Goal: Find specific page/section: Find specific page/section

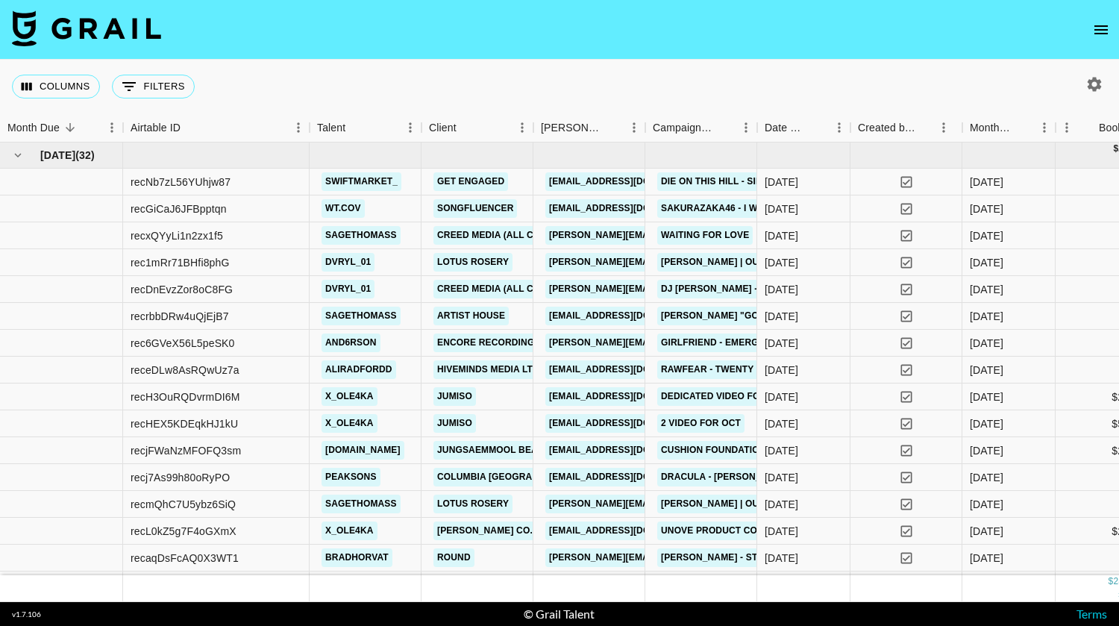
click at [1101, 22] on icon "open drawer" at bounding box center [1101, 30] width 18 height 18
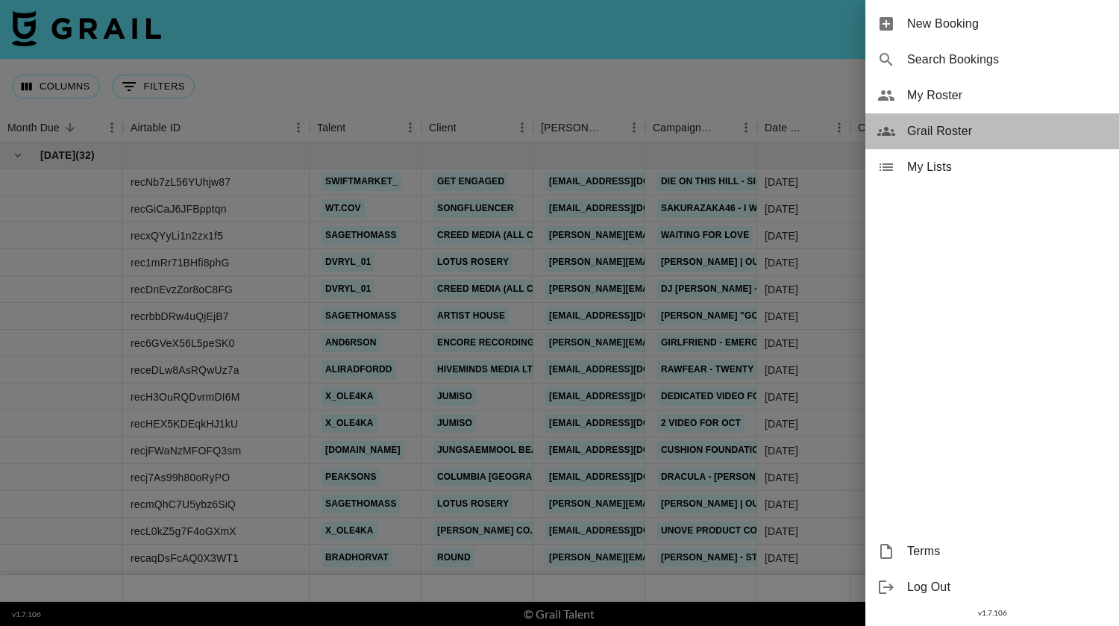
click at [967, 131] on span "Grail Roster" at bounding box center [1007, 131] width 200 height 18
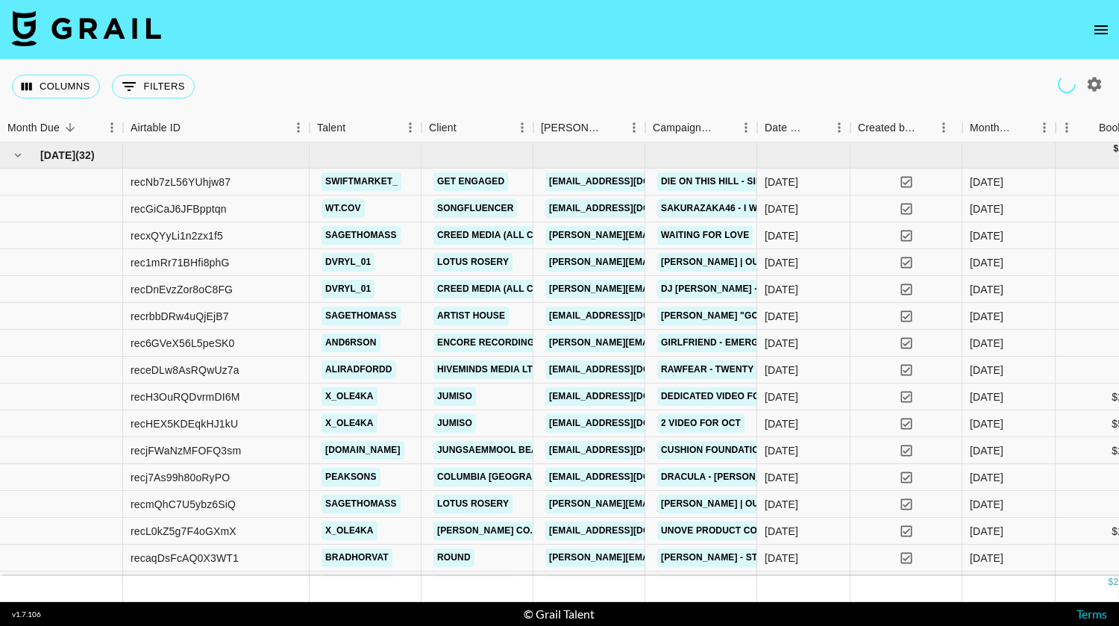
click at [1098, 29] on icon "open drawer" at bounding box center [1100, 29] width 13 height 9
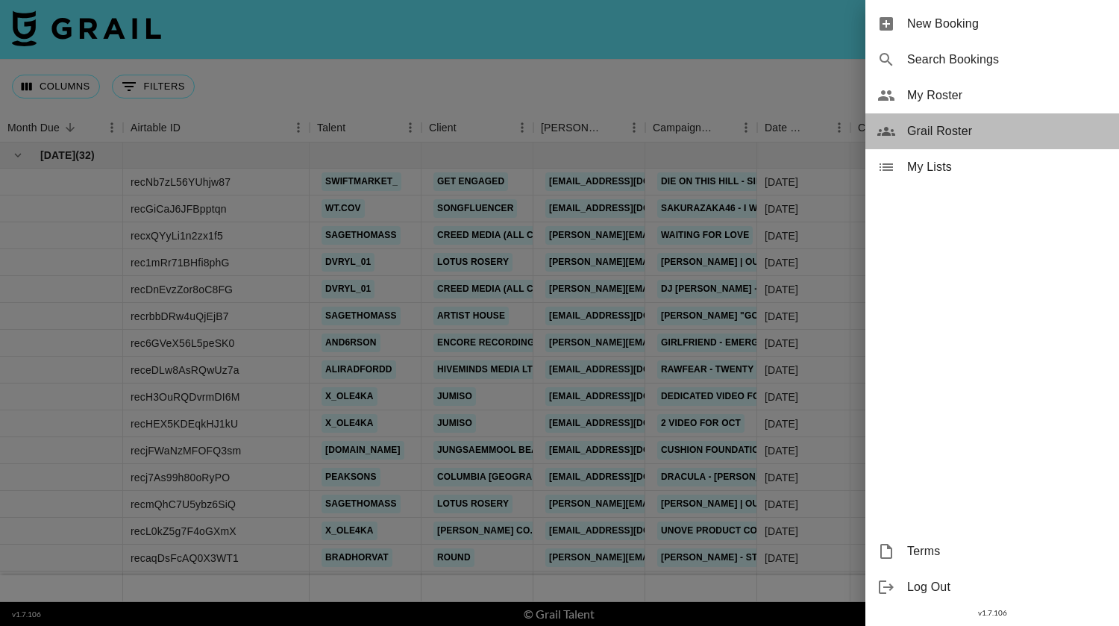
click at [971, 117] on div "Grail Roster" at bounding box center [992, 131] width 254 height 36
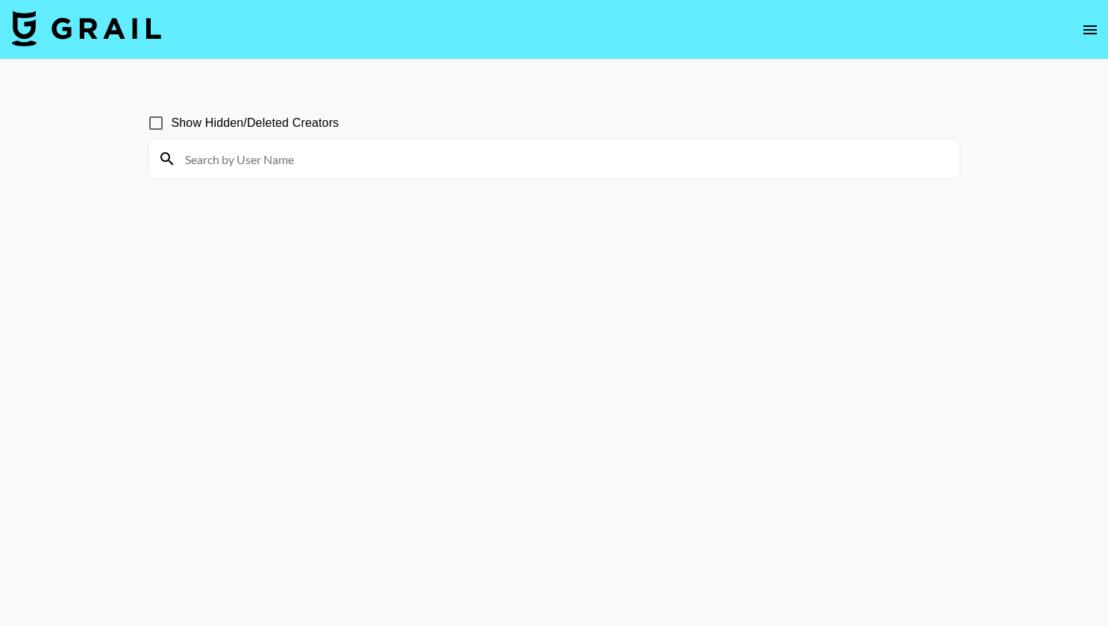
click at [789, 166] on input at bounding box center [563, 159] width 774 height 24
paste input "jayda.kiing"
type input "jayda.kiing"
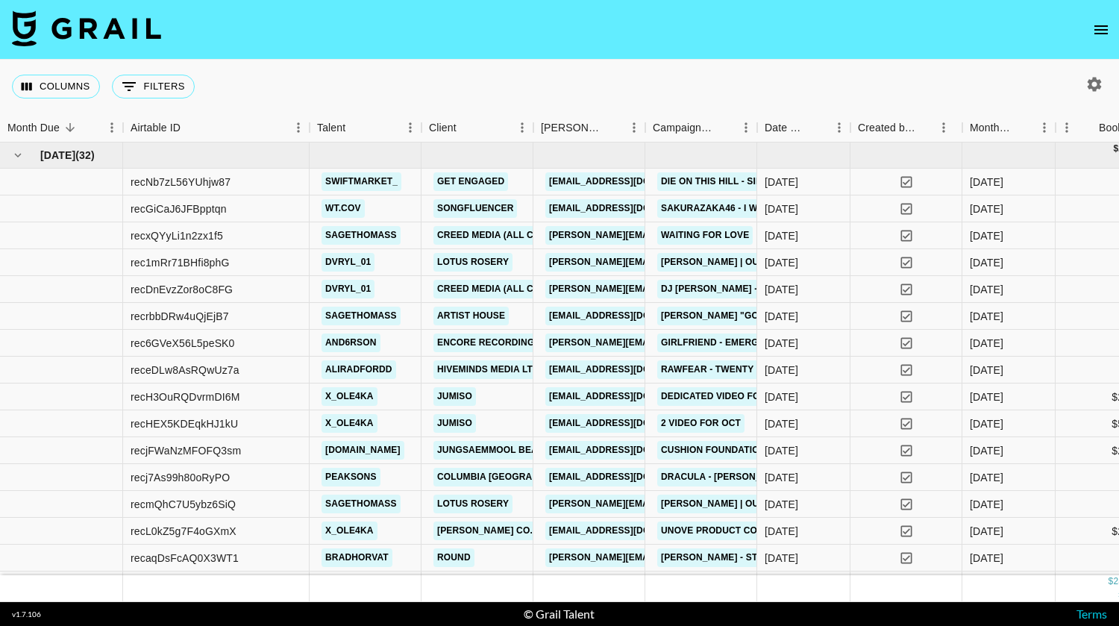
click at [1101, 25] on icon "open drawer" at bounding box center [1100, 29] width 13 height 9
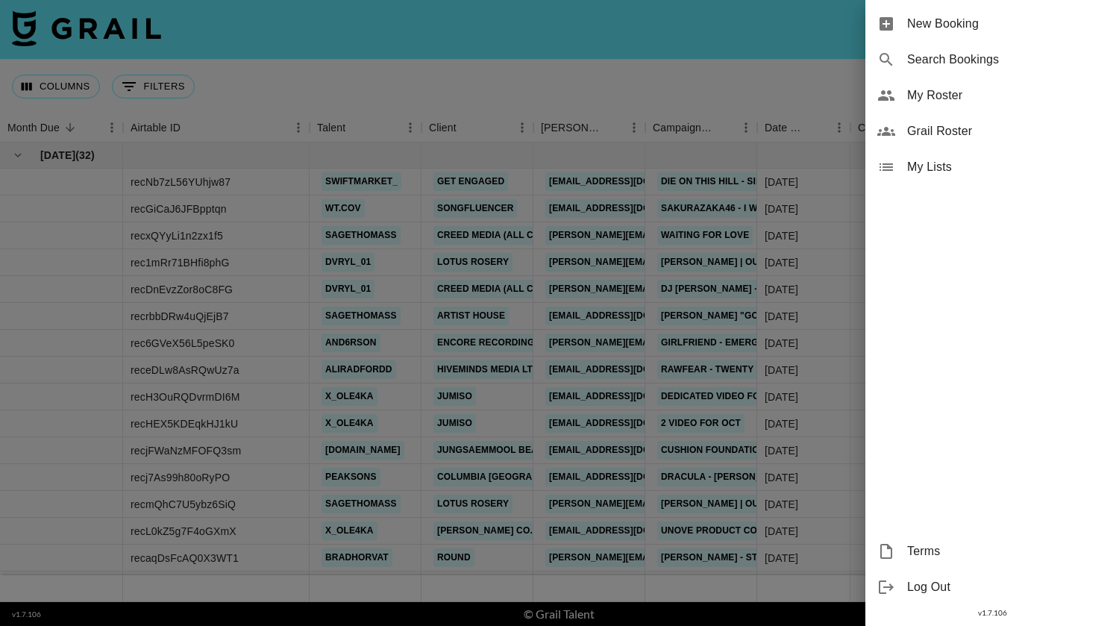
click at [945, 127] on span "Grail Roster" at bounding box center [1007, 131] width 200 height 18
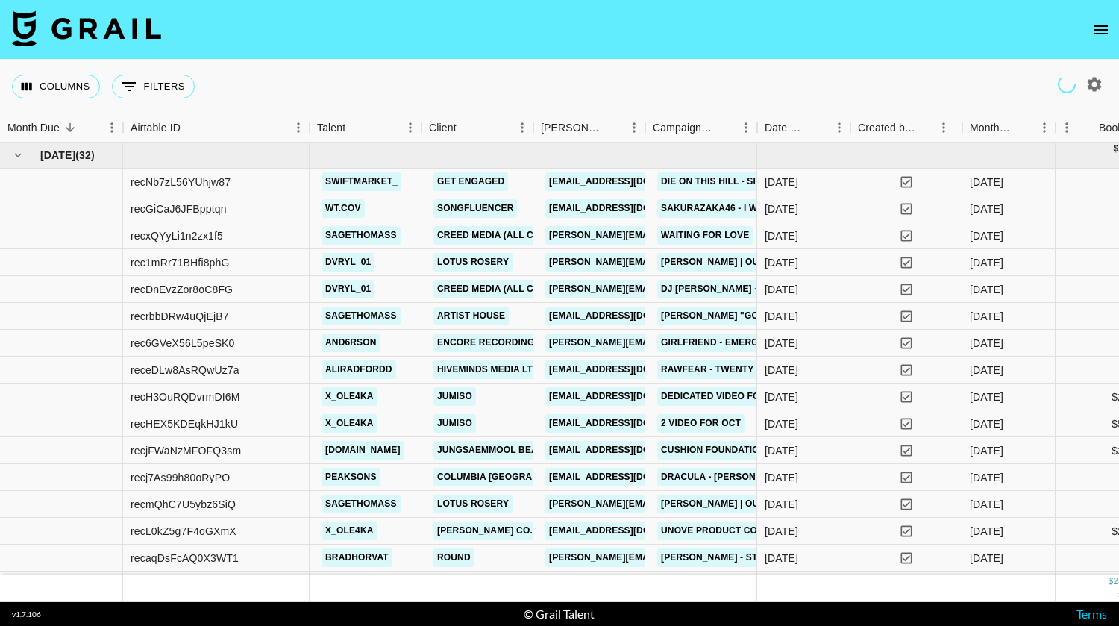
click at [1102, 22] on icon "open drawer" at bounding box center [1101, 30] width 18 height 18
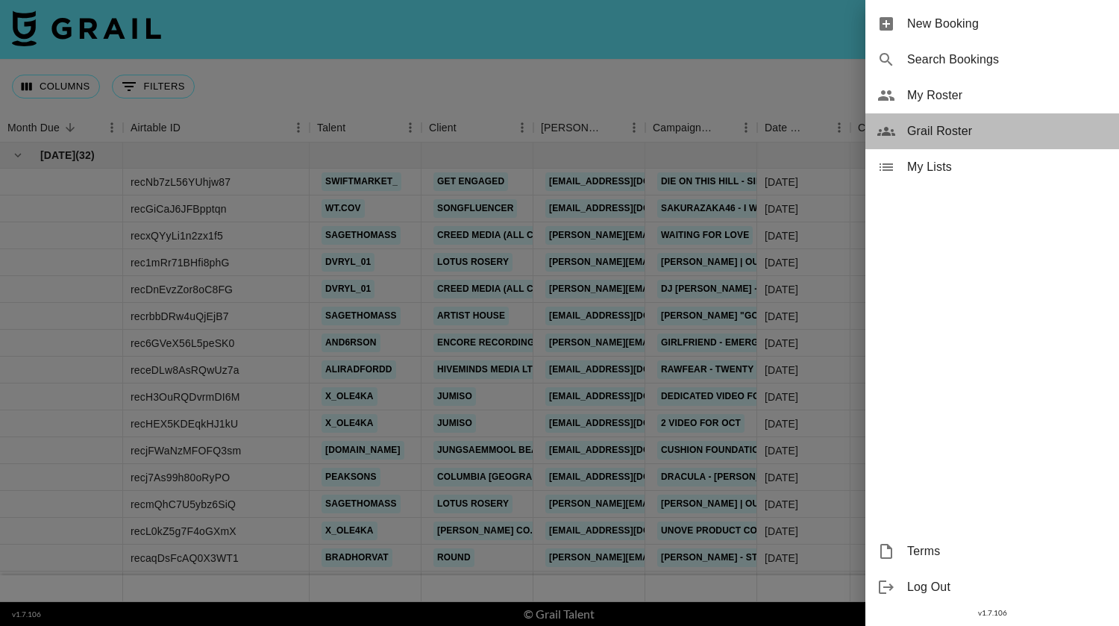
click at [974, 134] on span "Grail Roster" at bounding box center [1007, 131] width 200 height 18
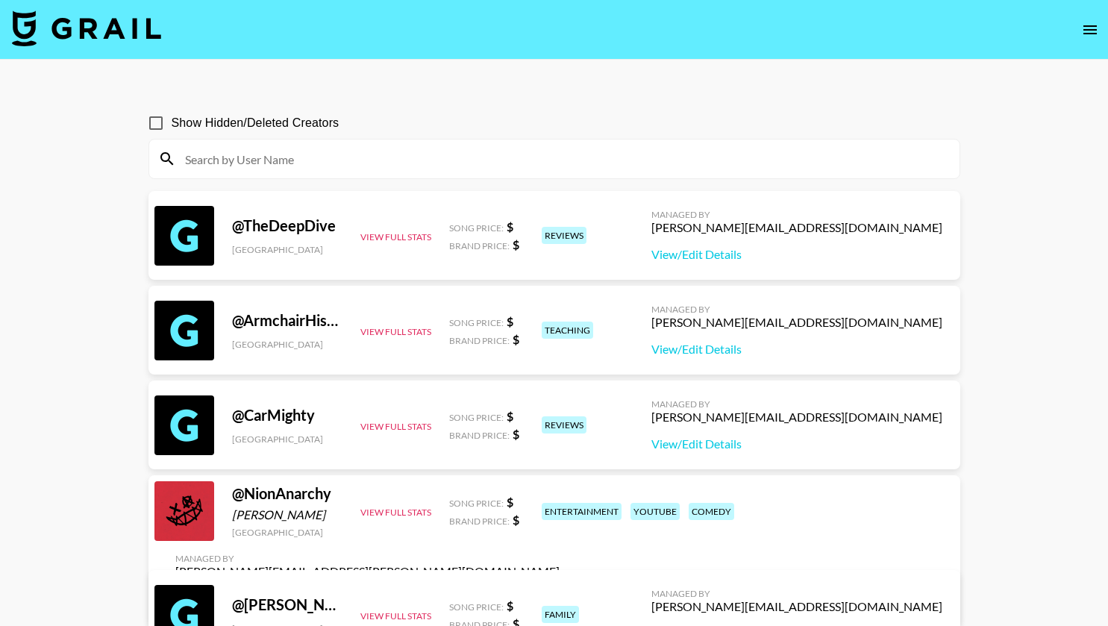
click at [376, 142] on div at bounding box center [554, 158] width 810 height 39
click at [351, 159] on input at bounding box center [563, 159] width 774 height 24
paste input "jayda.kiing"
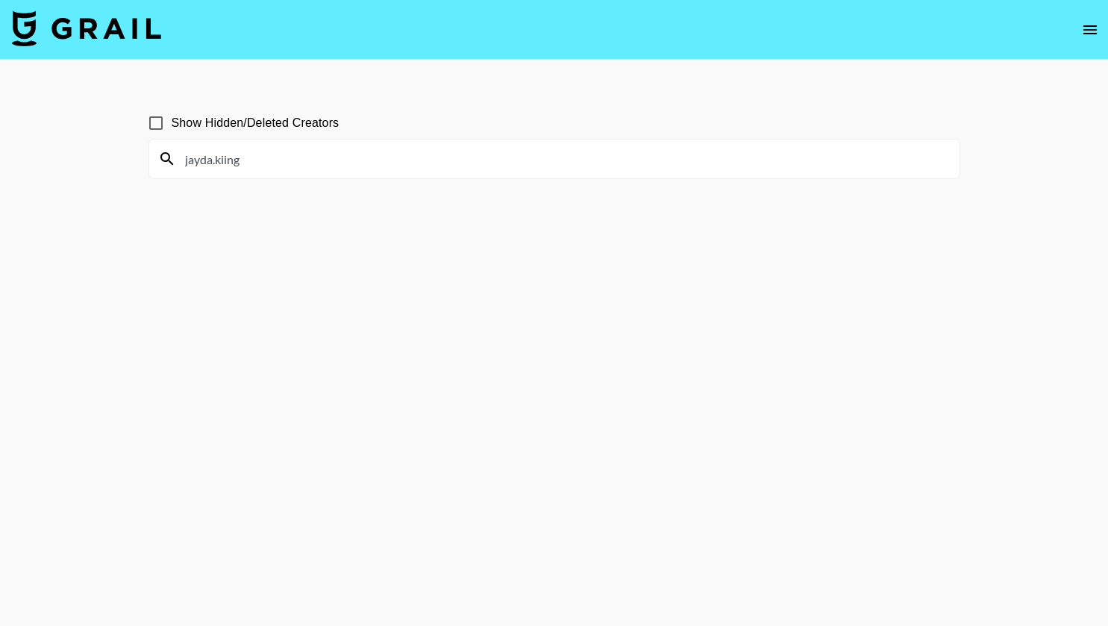
type input "jayda.kiing"
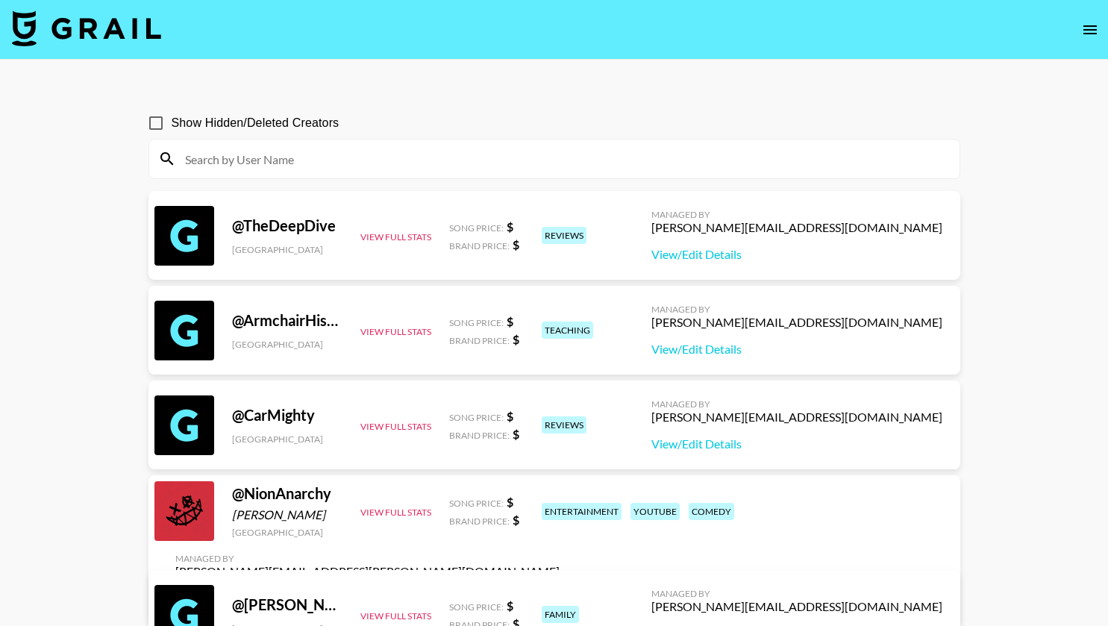
paste input "megshansen"
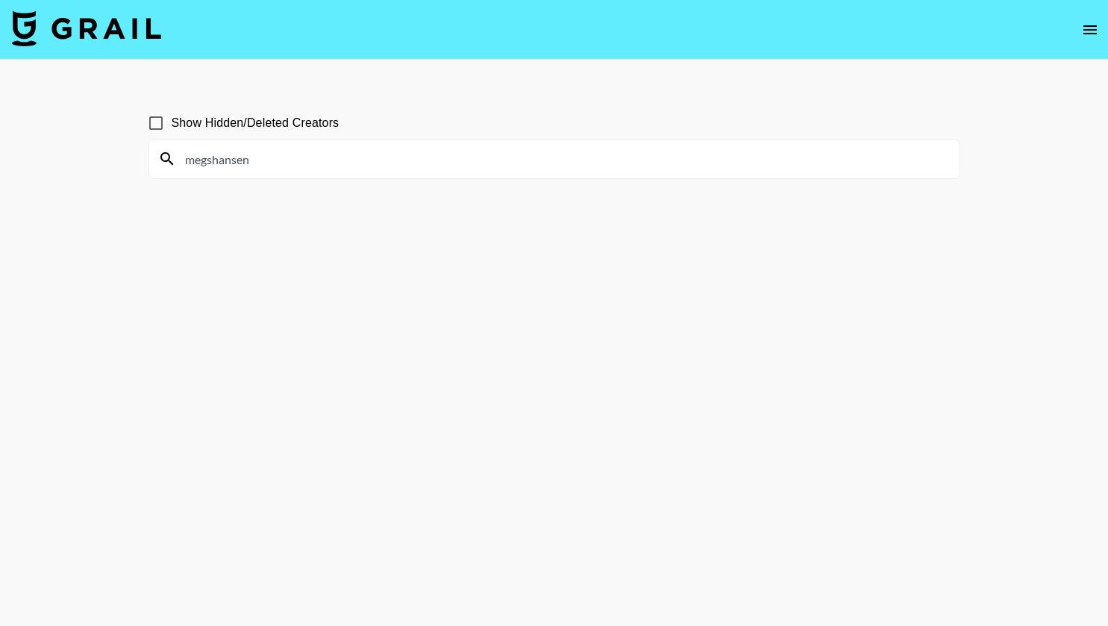
type input "megshansen"
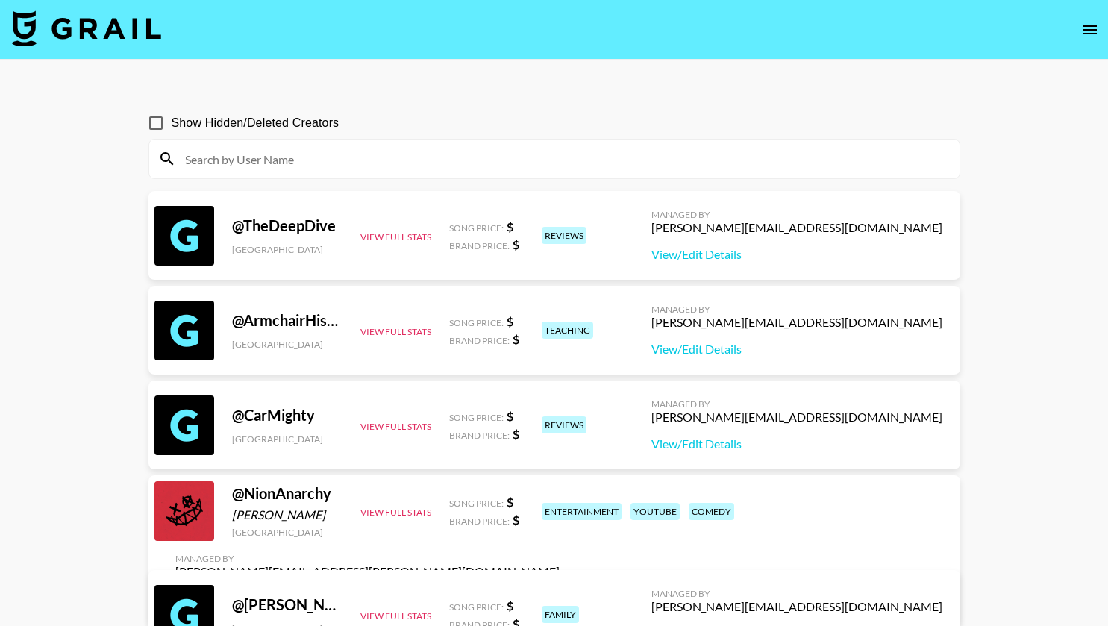
paste input "pazlenka"
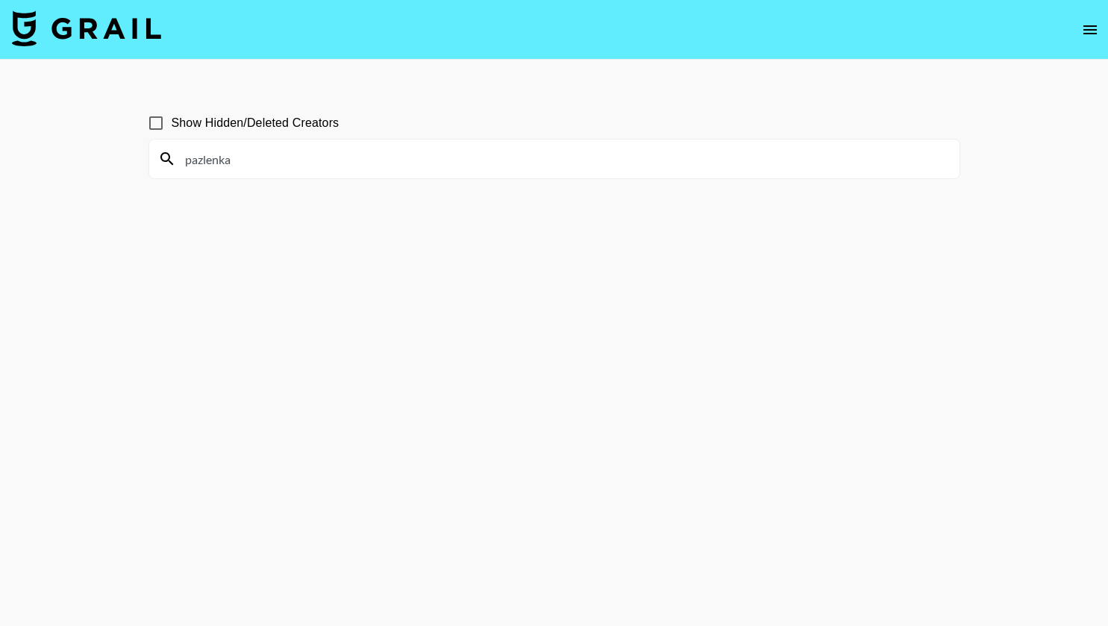
type input "pazlenka"
click at [388, 174] on div "pazlenka" at bounding box center [554, 158] width 810 height 39
click at [378, 169] on input "pazlenka" at bounding box center [563, 159] width 774 height 24
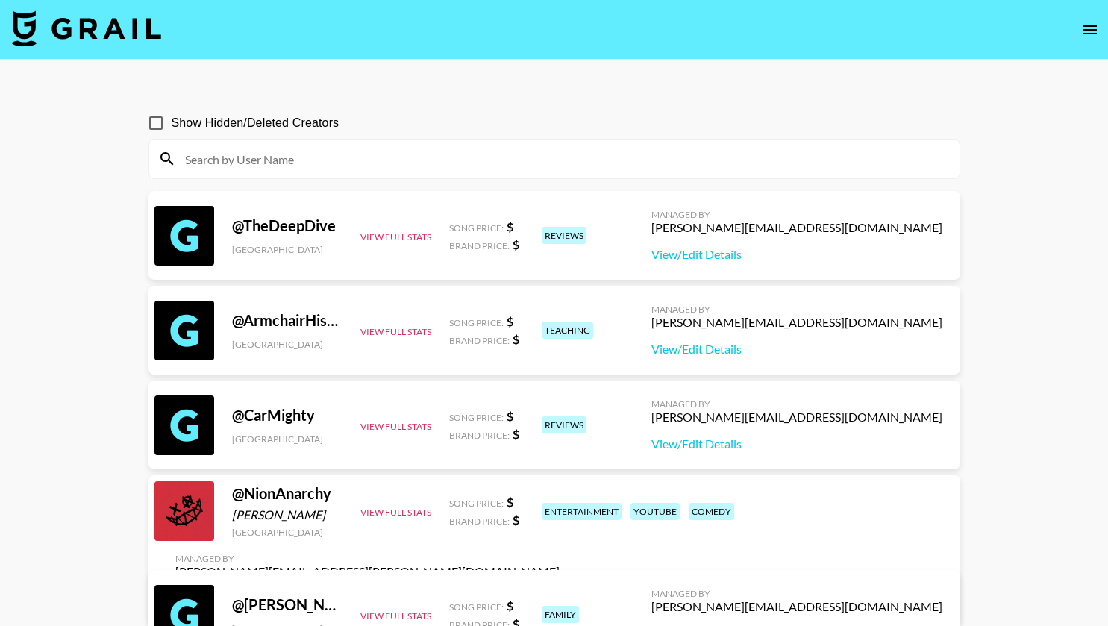
paste input "bellawolfgang"
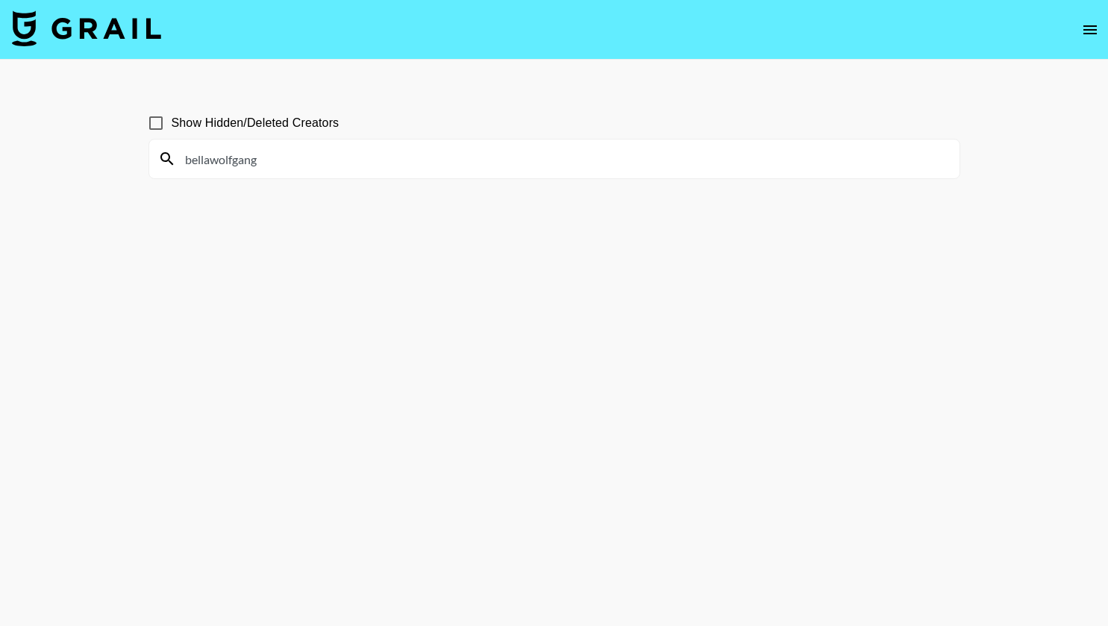
type input "bellawolfgang"
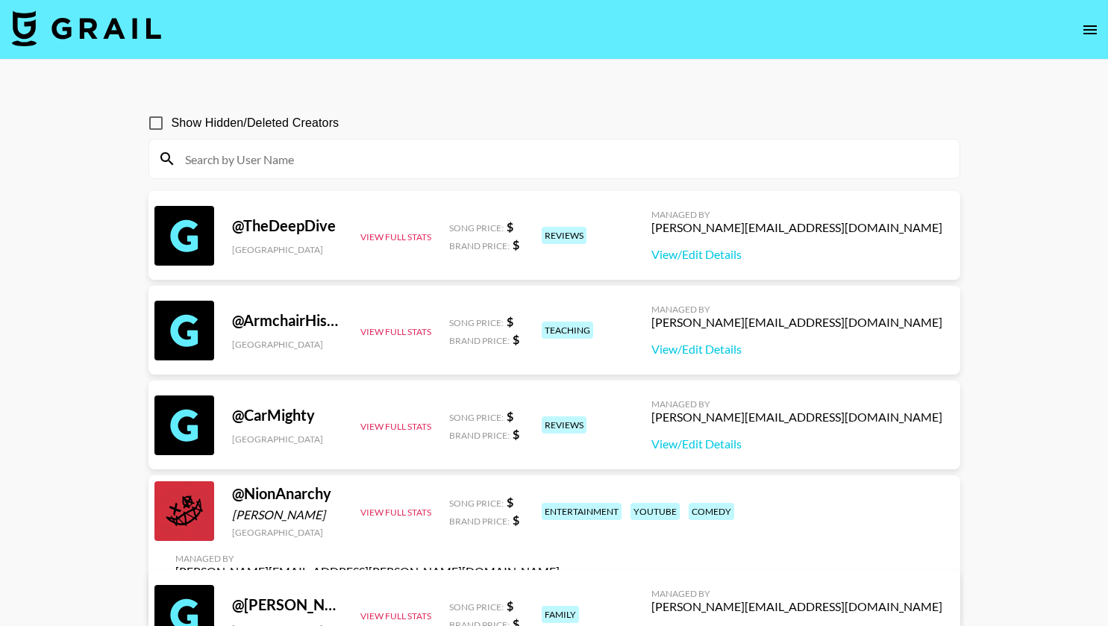
paste input "ajjwyaa"
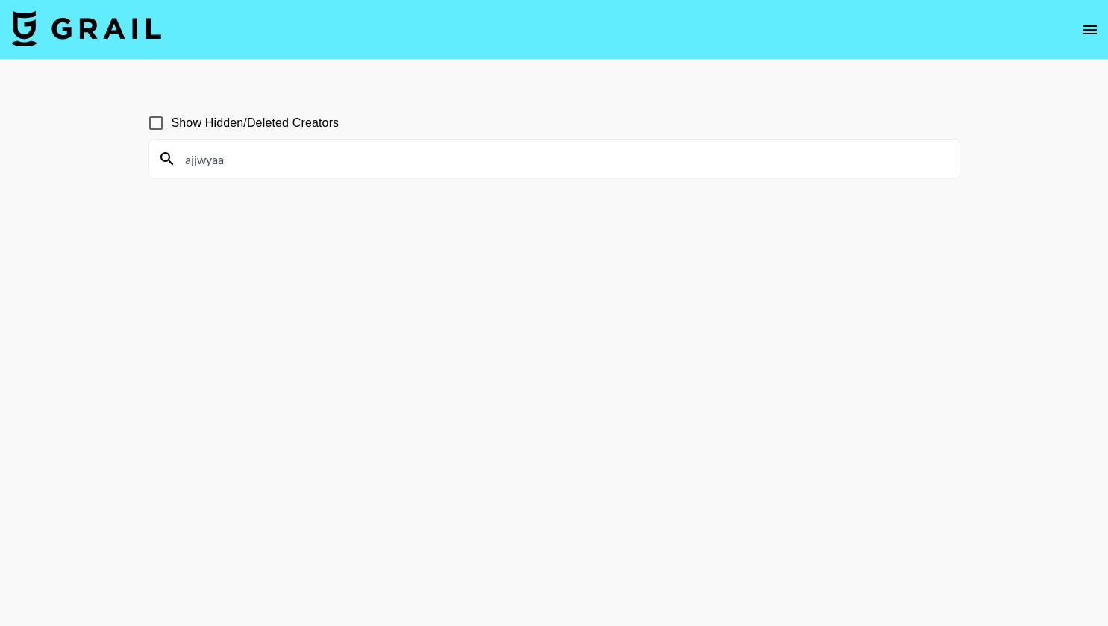
type input "ajjwyaa"
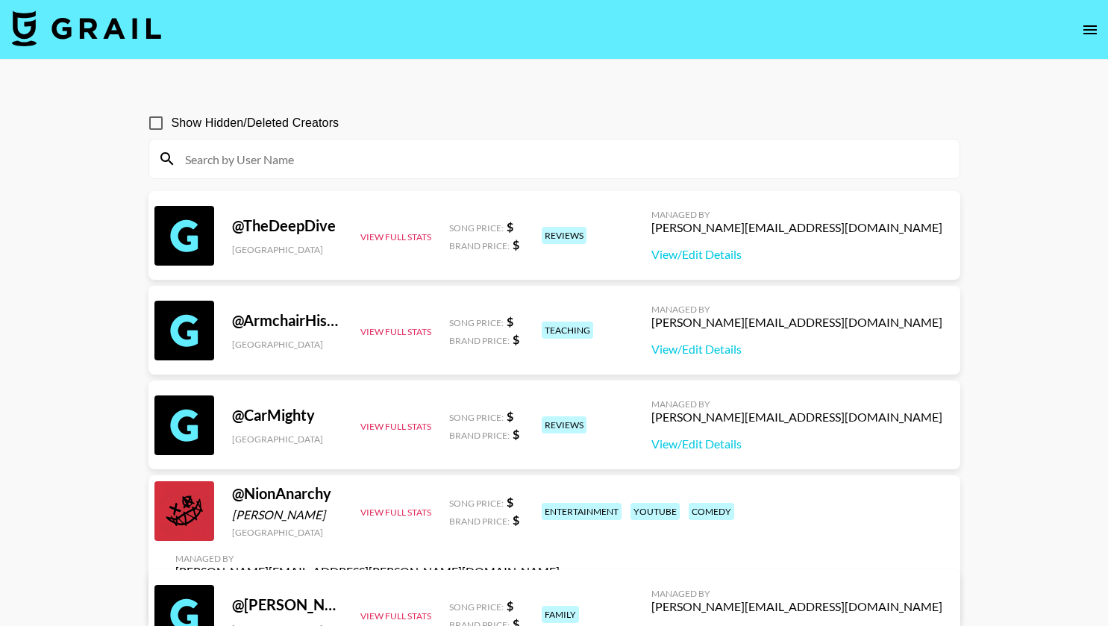
paste input "akjosi"
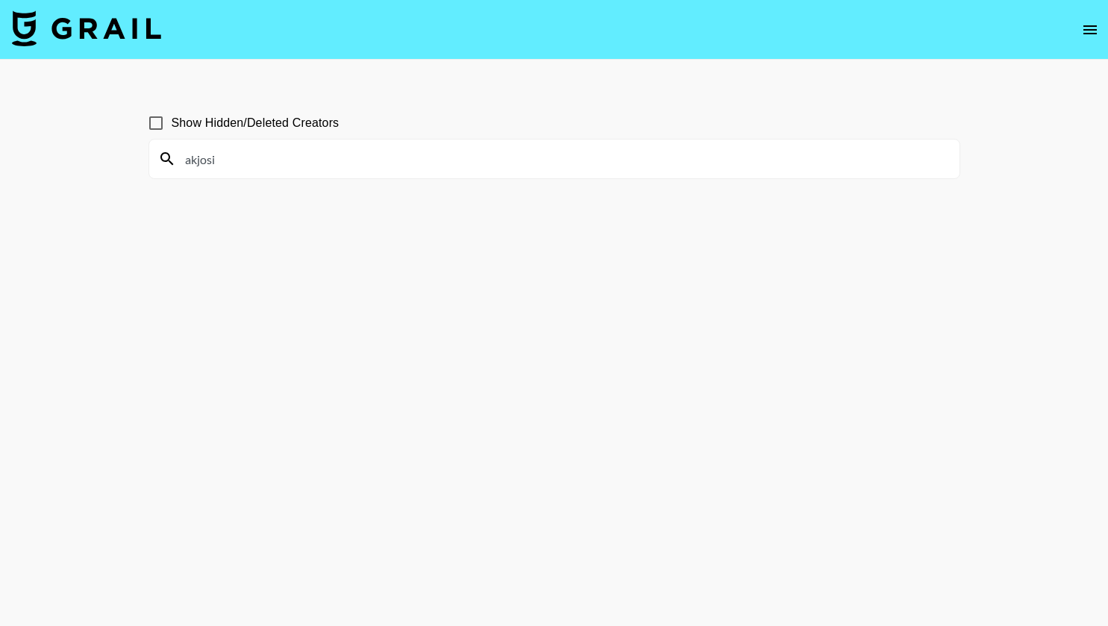
type input "akjosi"
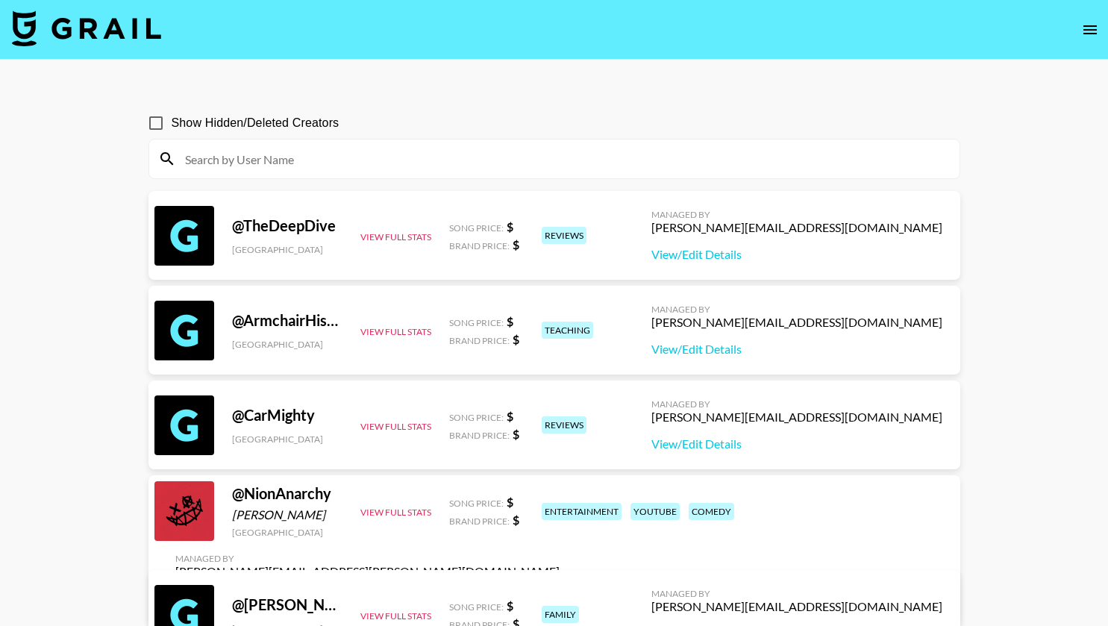
paste input "ajjdavis"
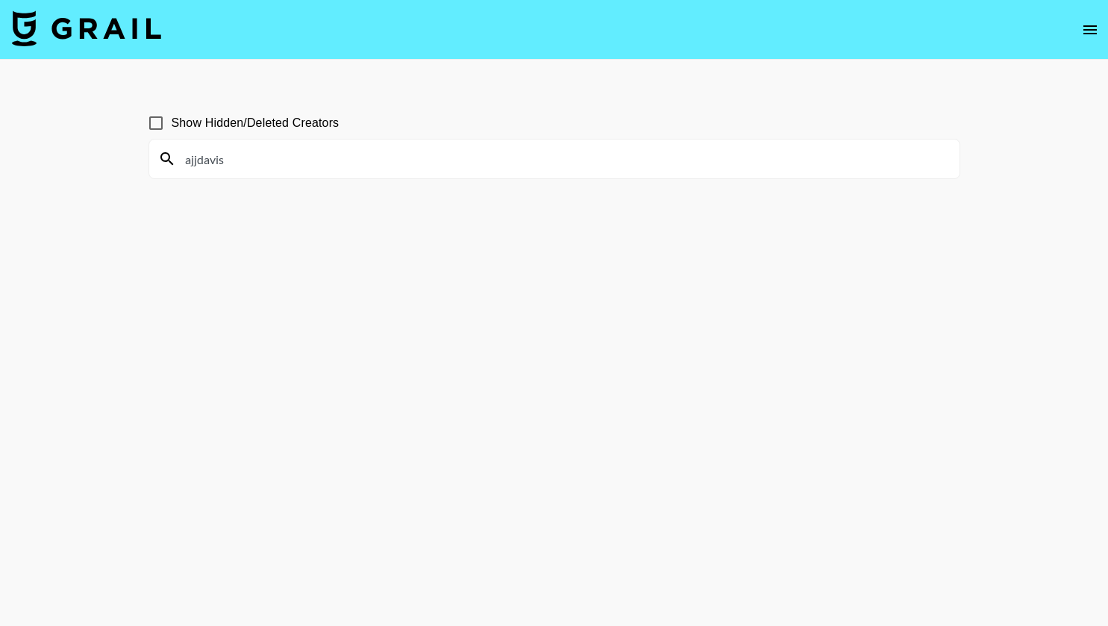
type input "ajjdavis"
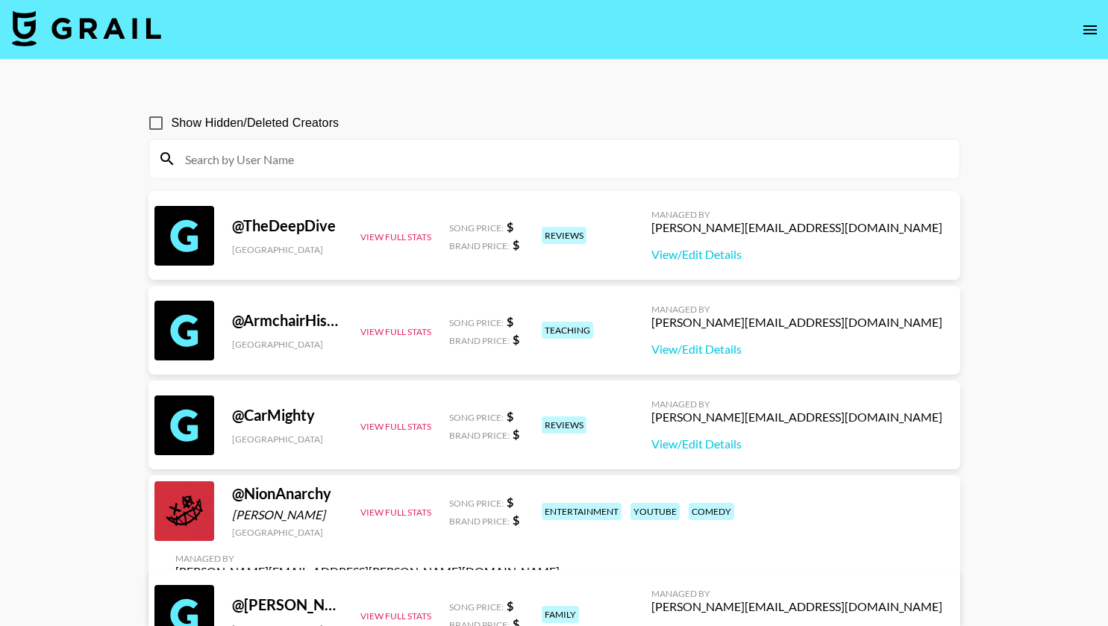
paste input "leonelanoboa"
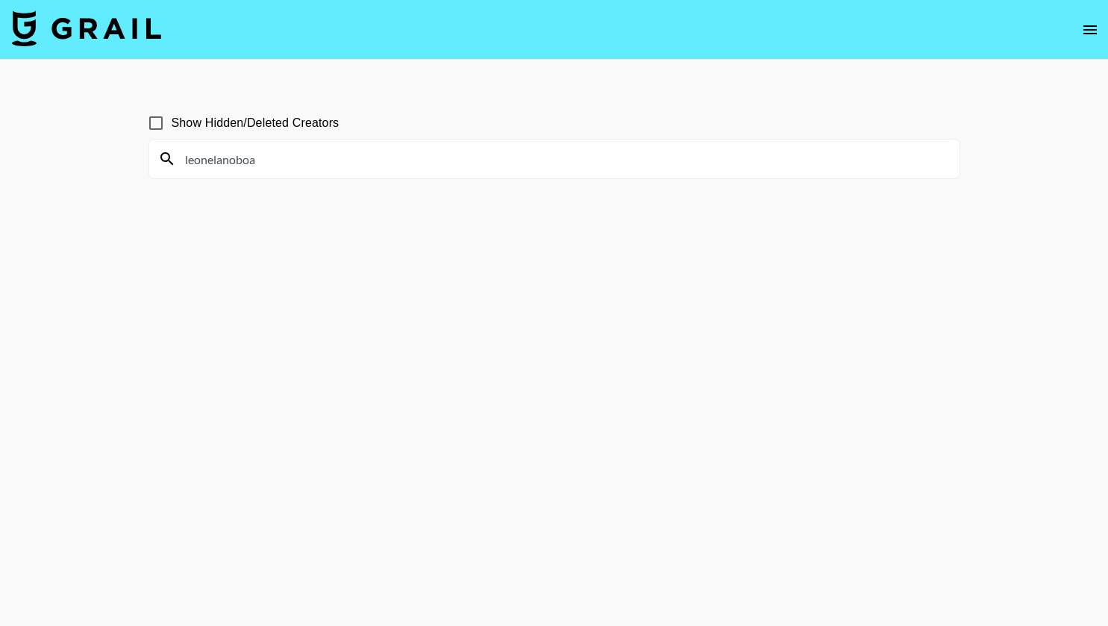
type input "leonelanoboa"
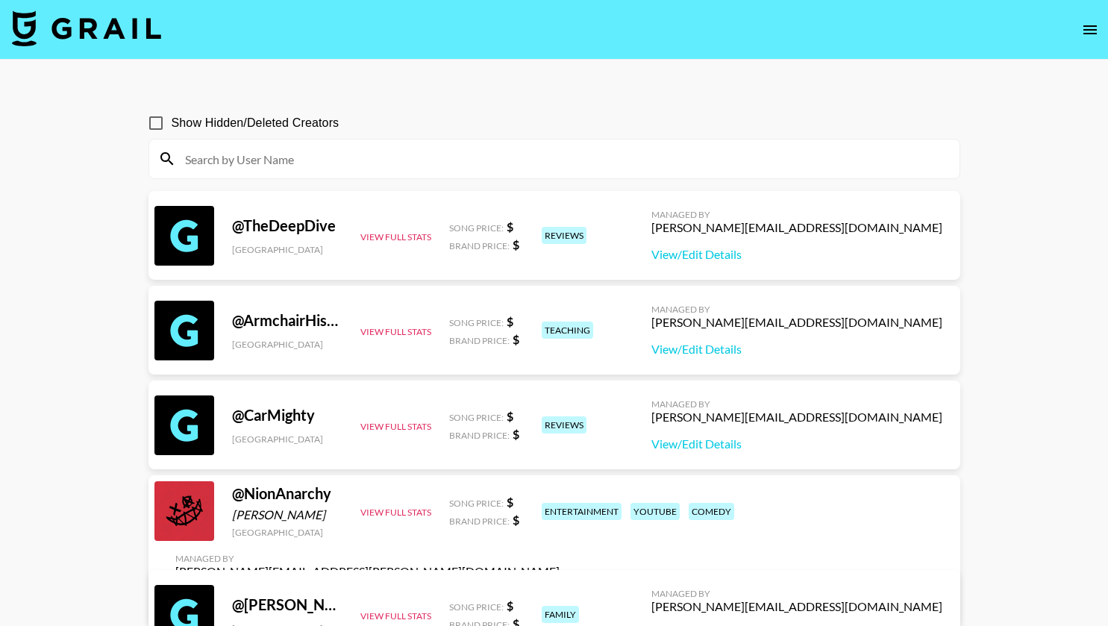
paste input "alekessekes_"
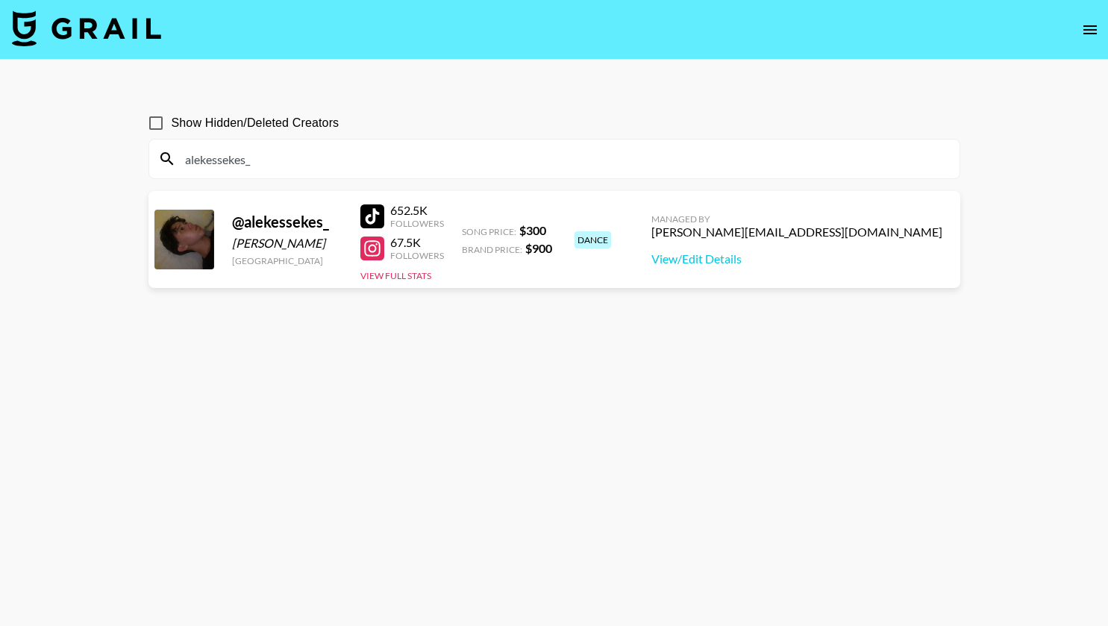
type input "alekessekes_"
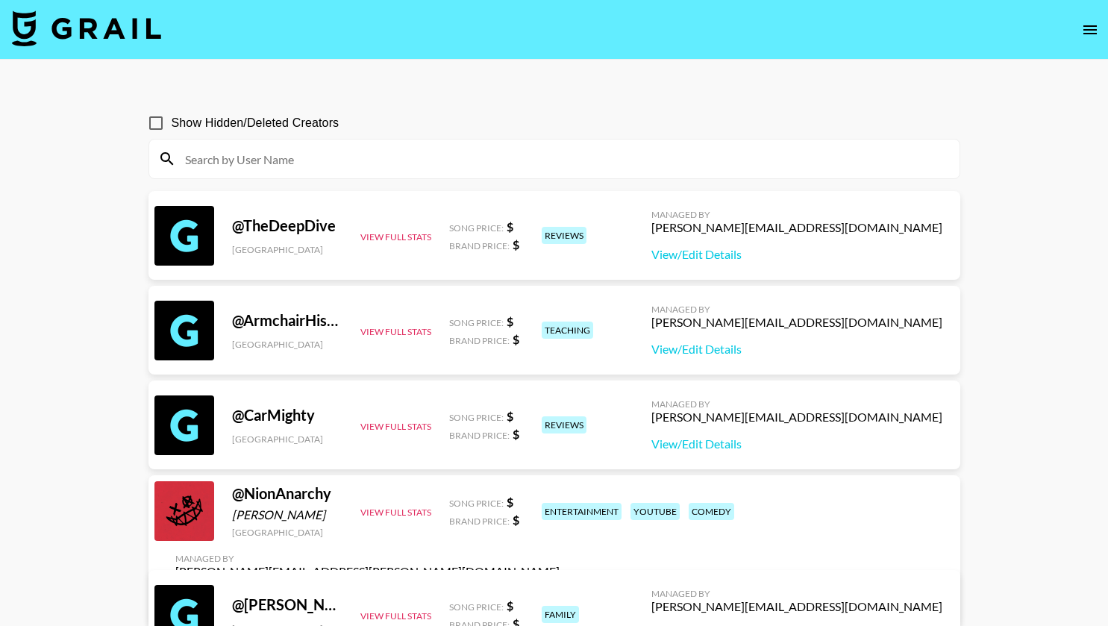
paste input "jinn_k3"
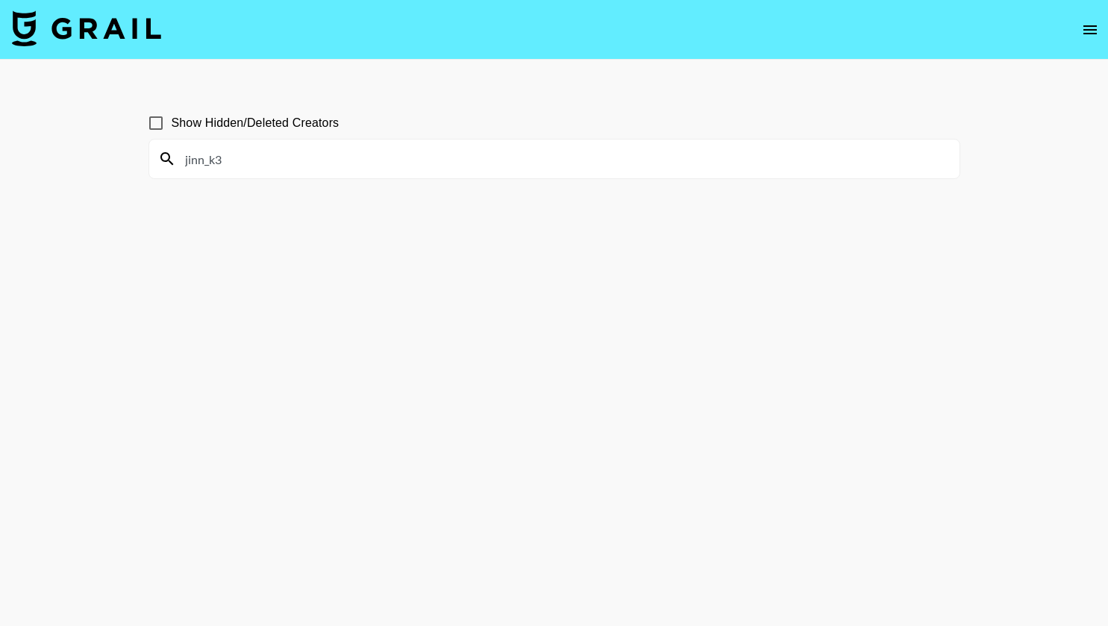
type input "jinn_k3"
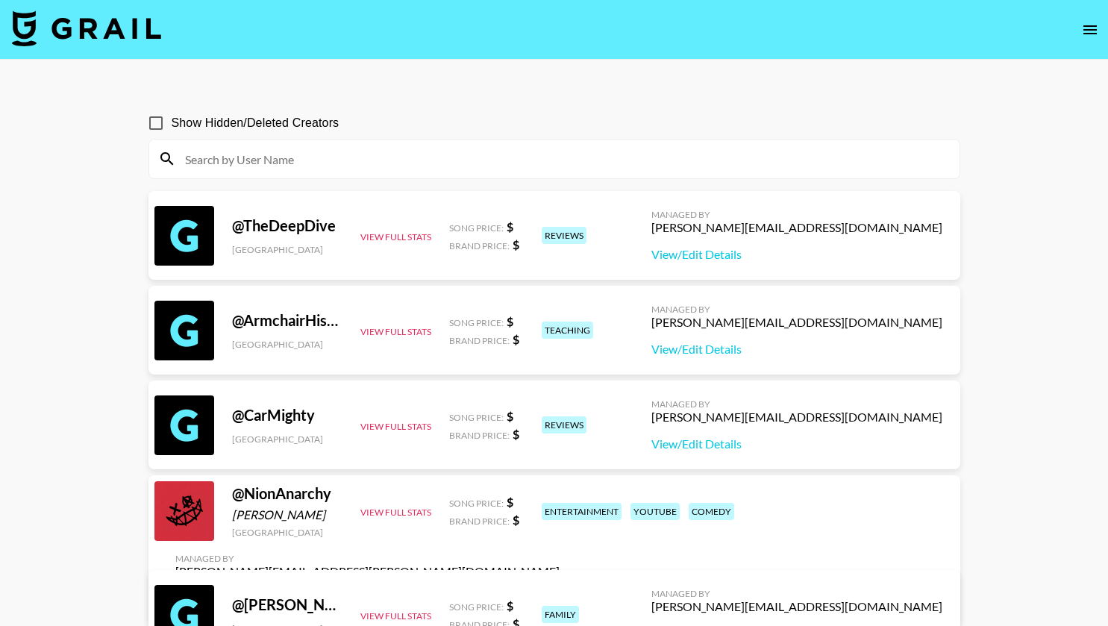
paste input "iloveyougrogia"
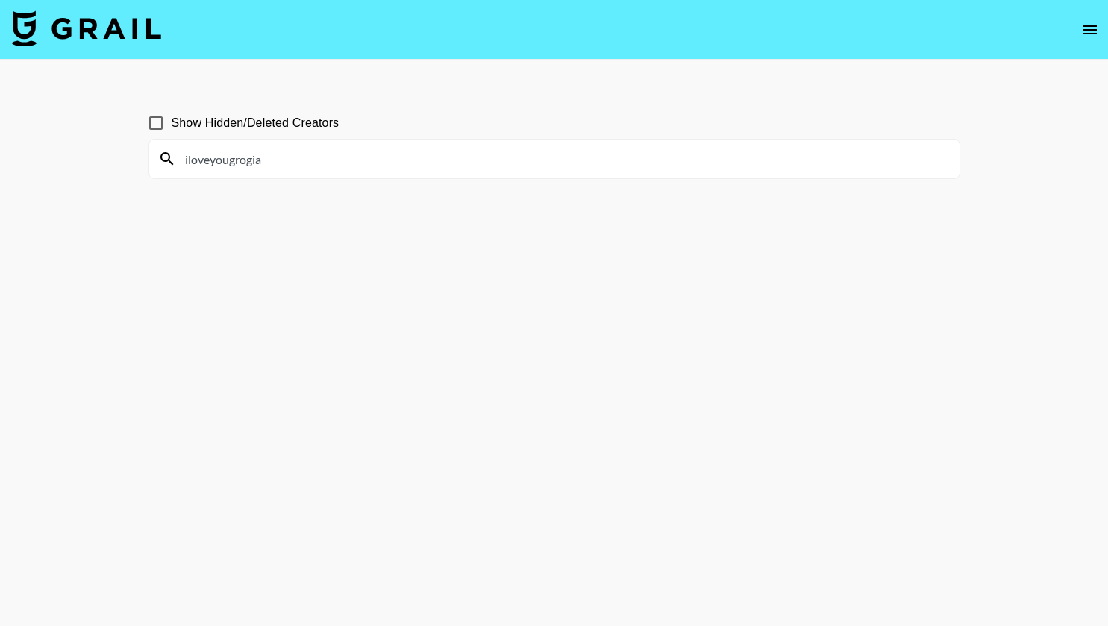
type input "iloveyougrogia"
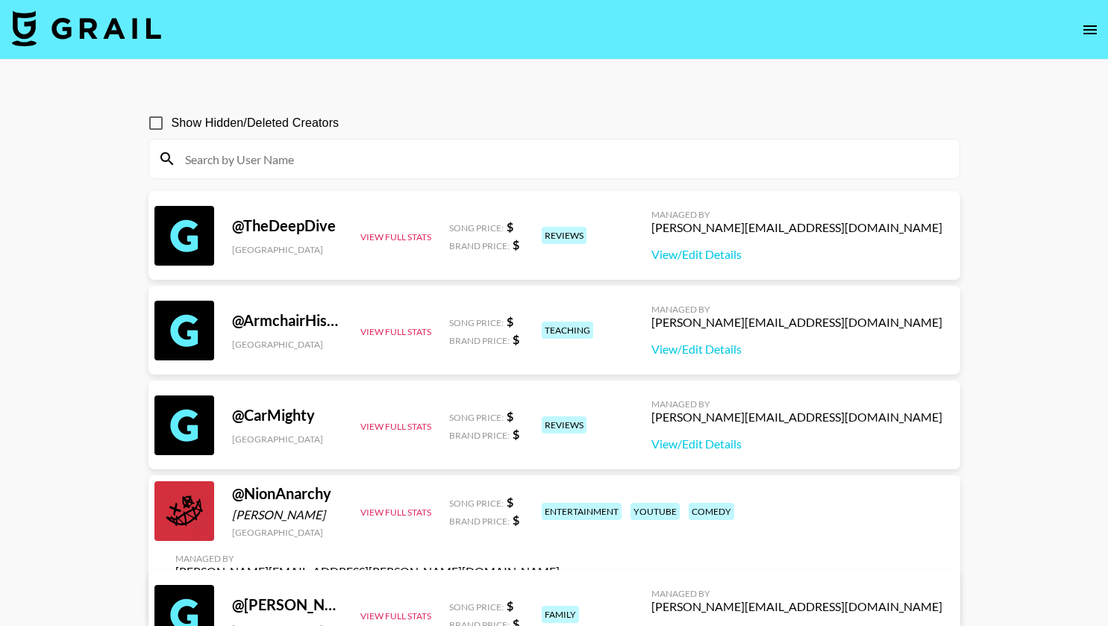
paste input "mydnee.somakov"
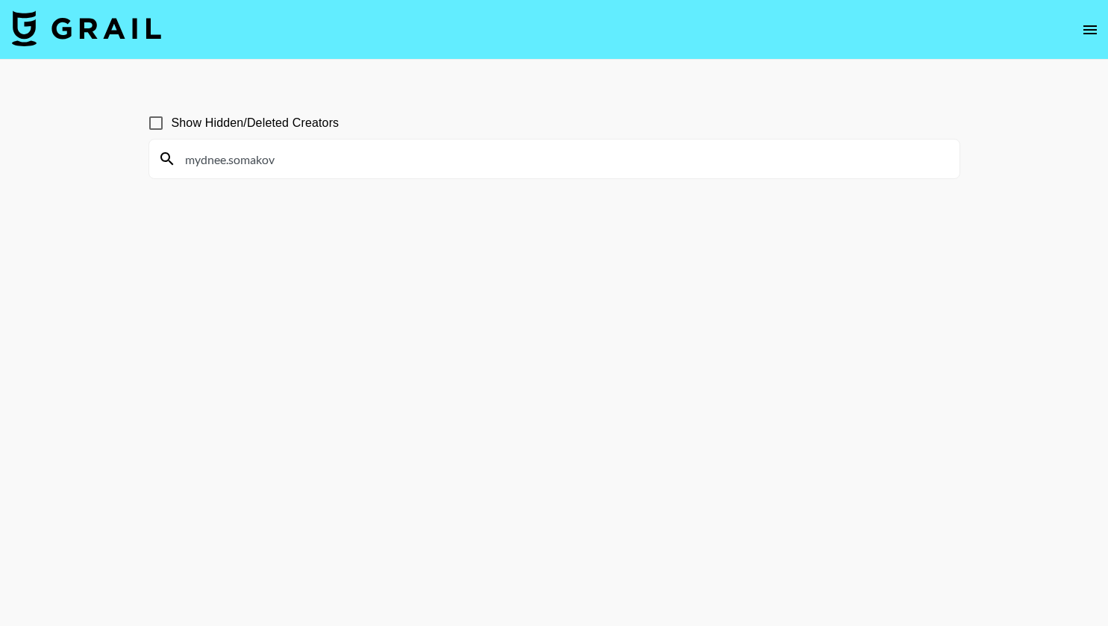
type input "mydnee.somakov"
click at [432, 157] on input "mydnee.somakov" at bounding box center [563, 159] width 774 height 24
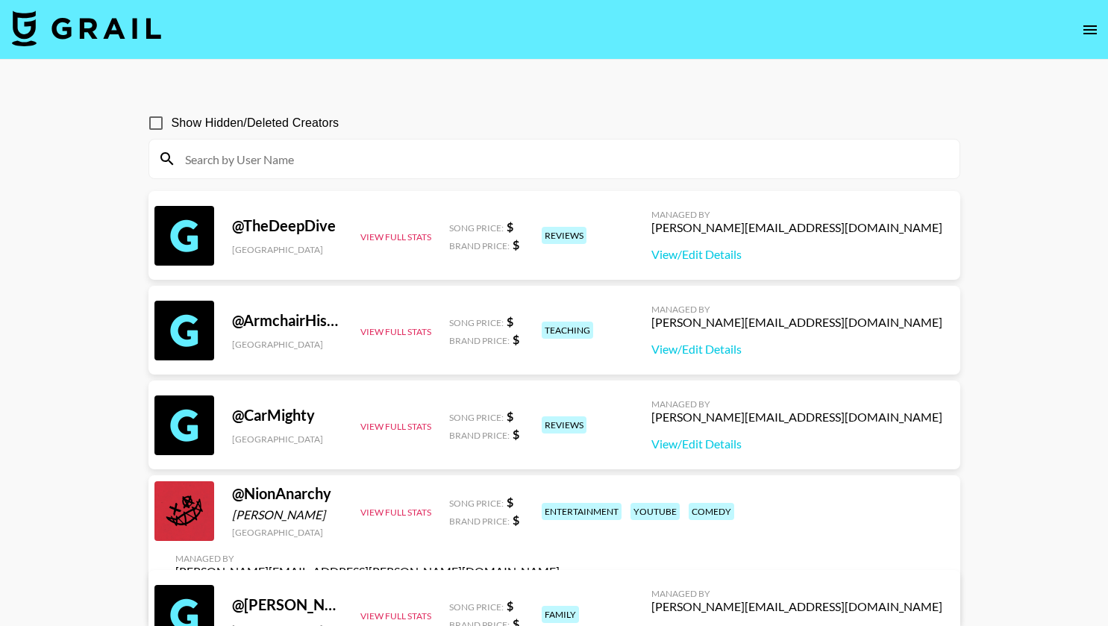
paste input "carlyhymz"
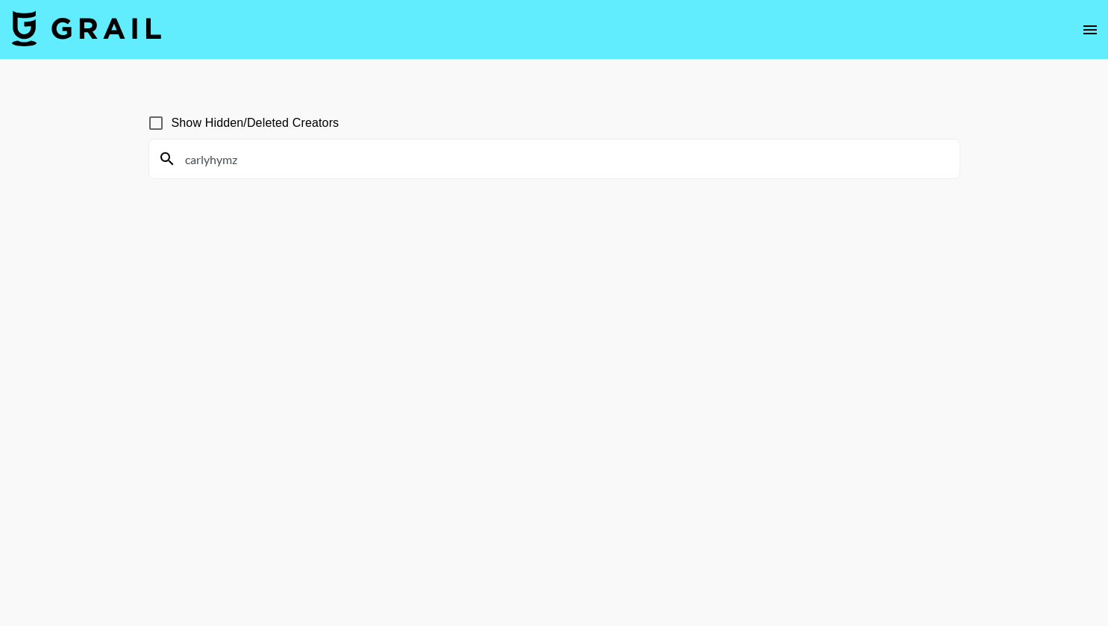
type input "carlyhymz"
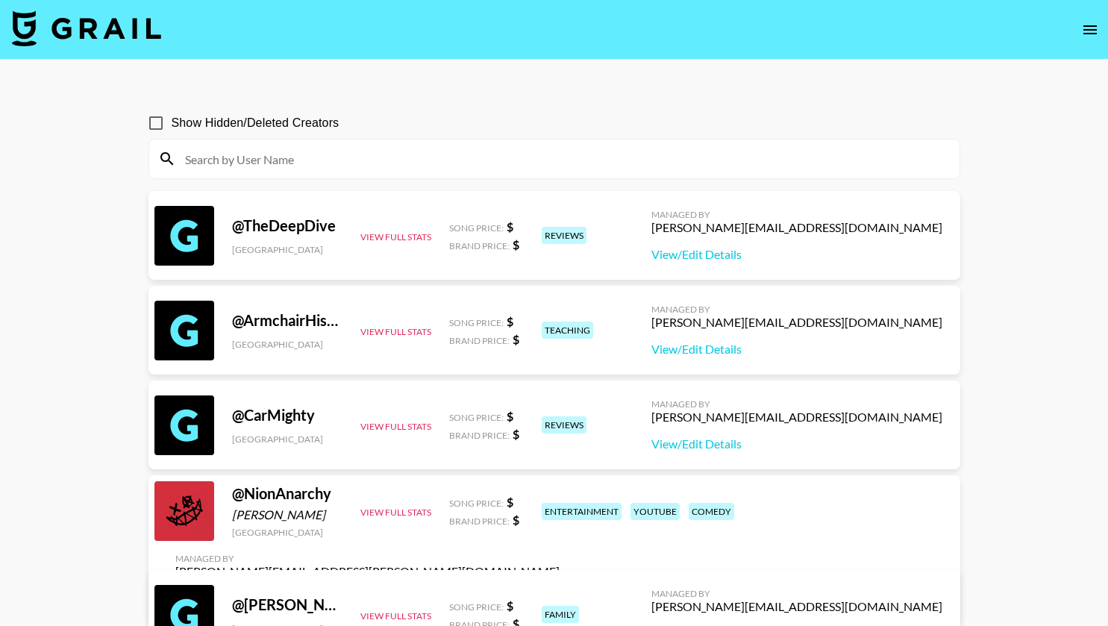
paste input "urfav_italian08"
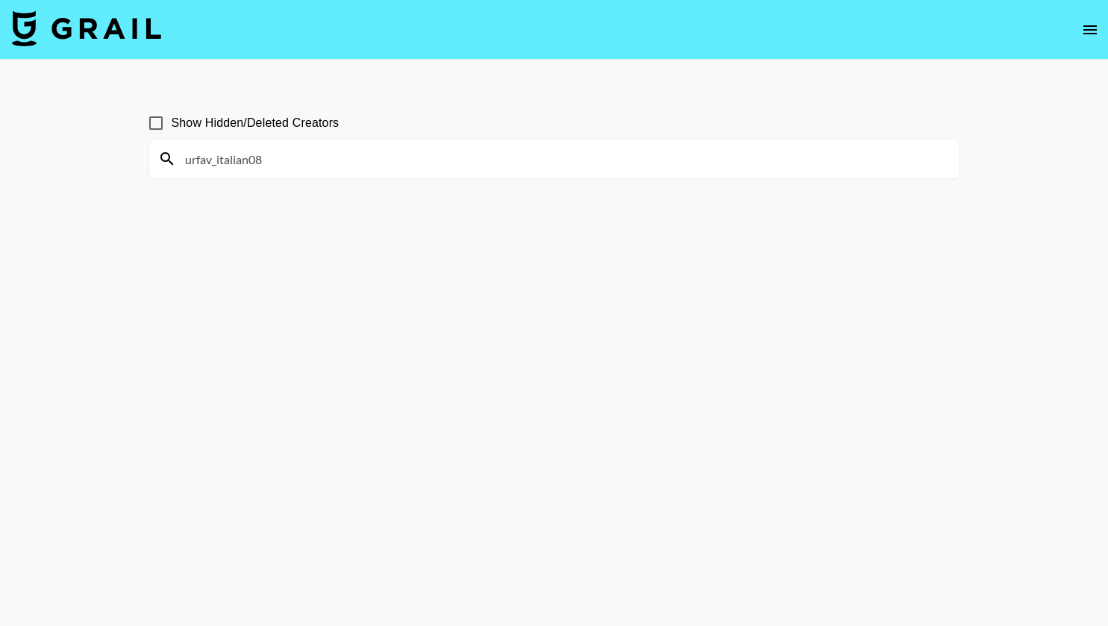
type input "urfav_italian08"
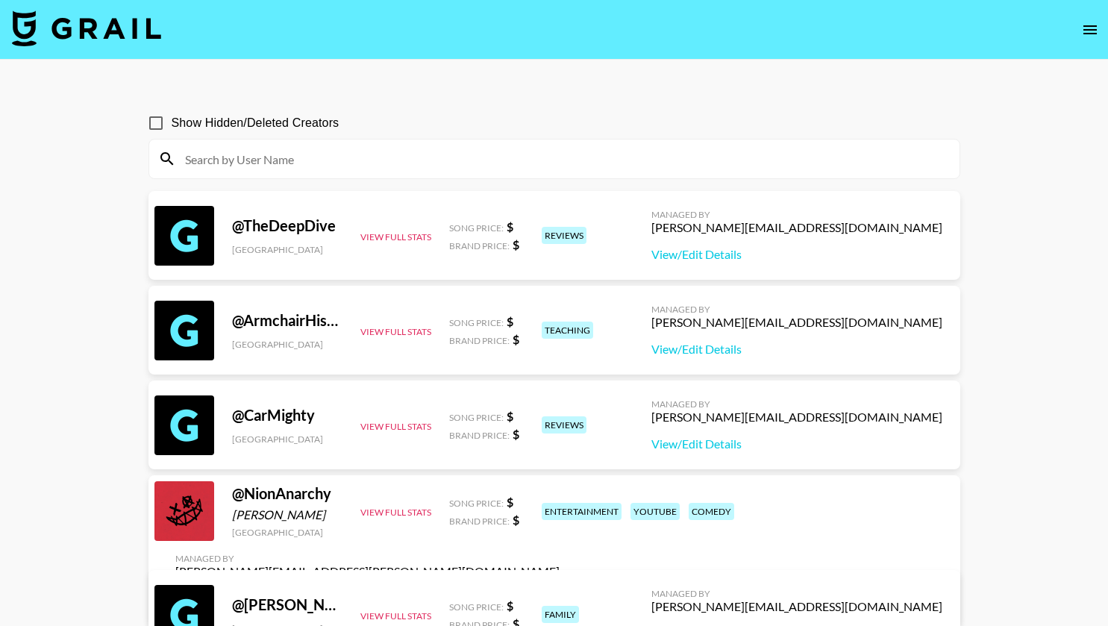
paste input "tatumbittick"
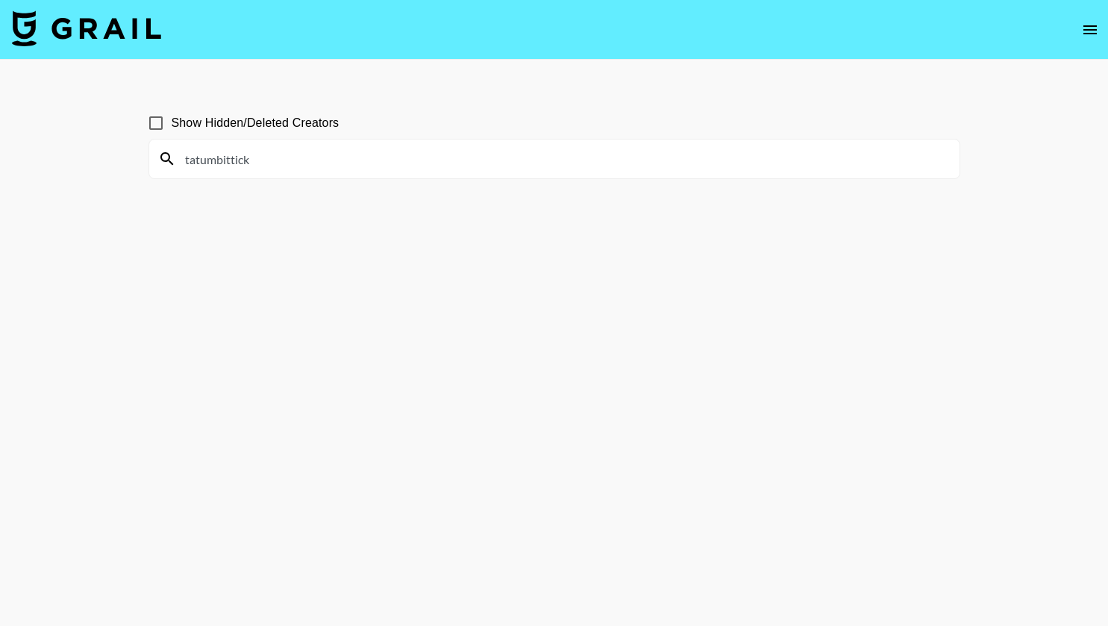
type input "tatumbittick"
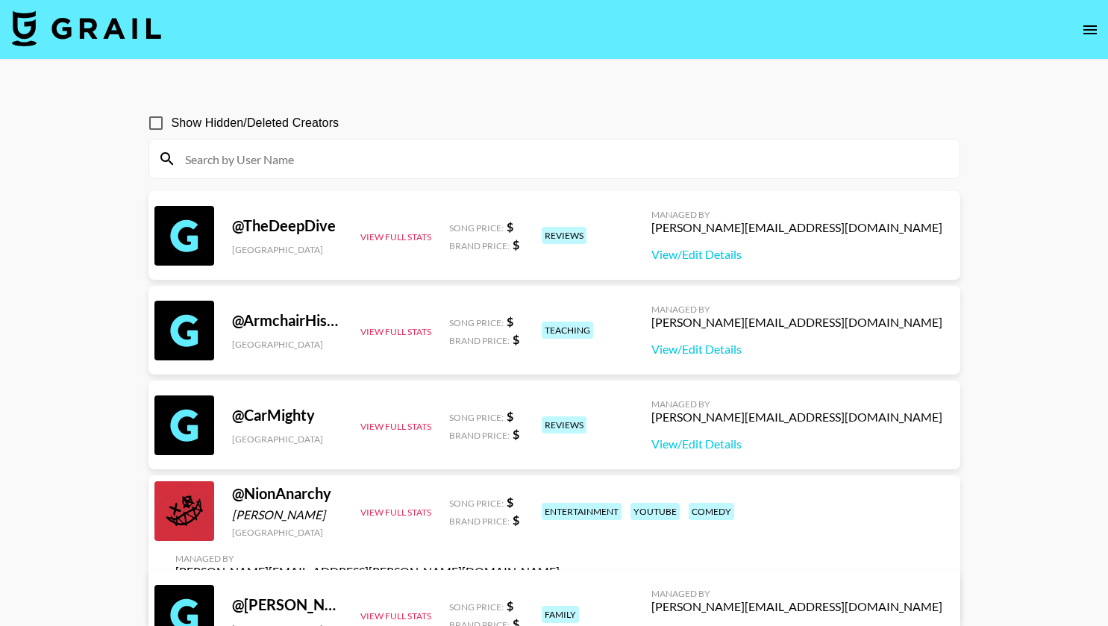
paste input "mh1.120"
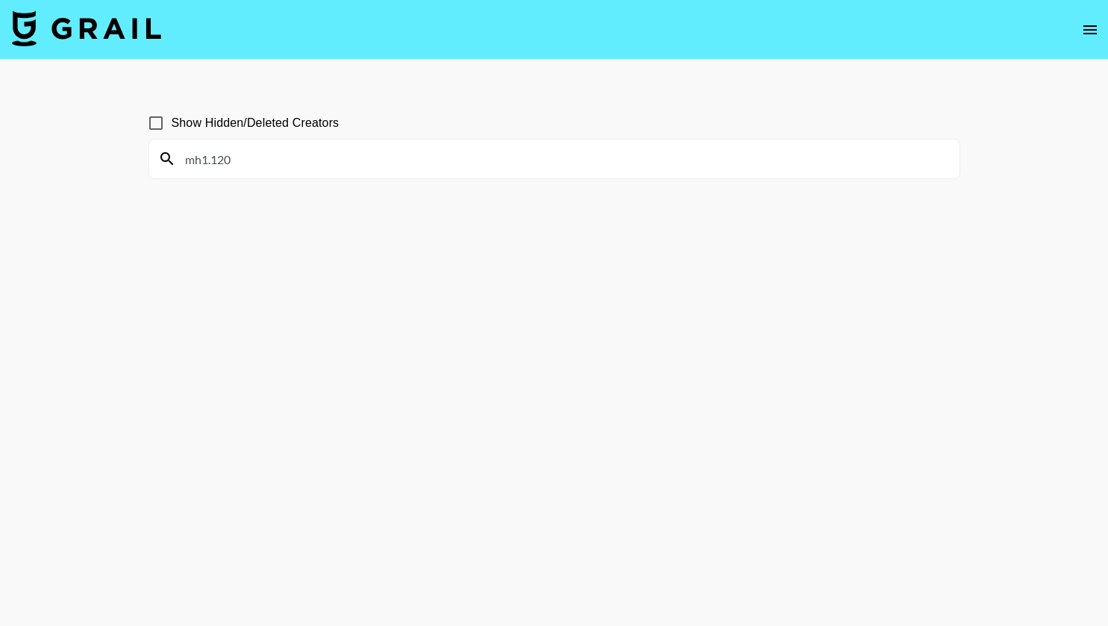
type input "mh1.120"
click at [430, 164] on input "mh1.120" at bounding box center [563, 159] width 774 height 24
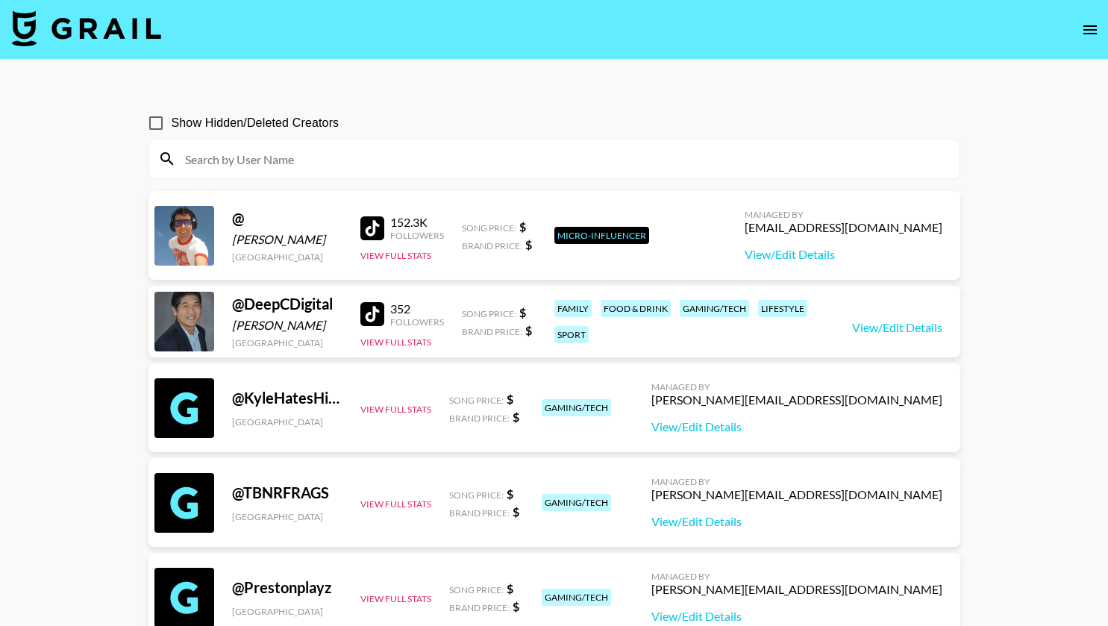
paste input "summer._long"
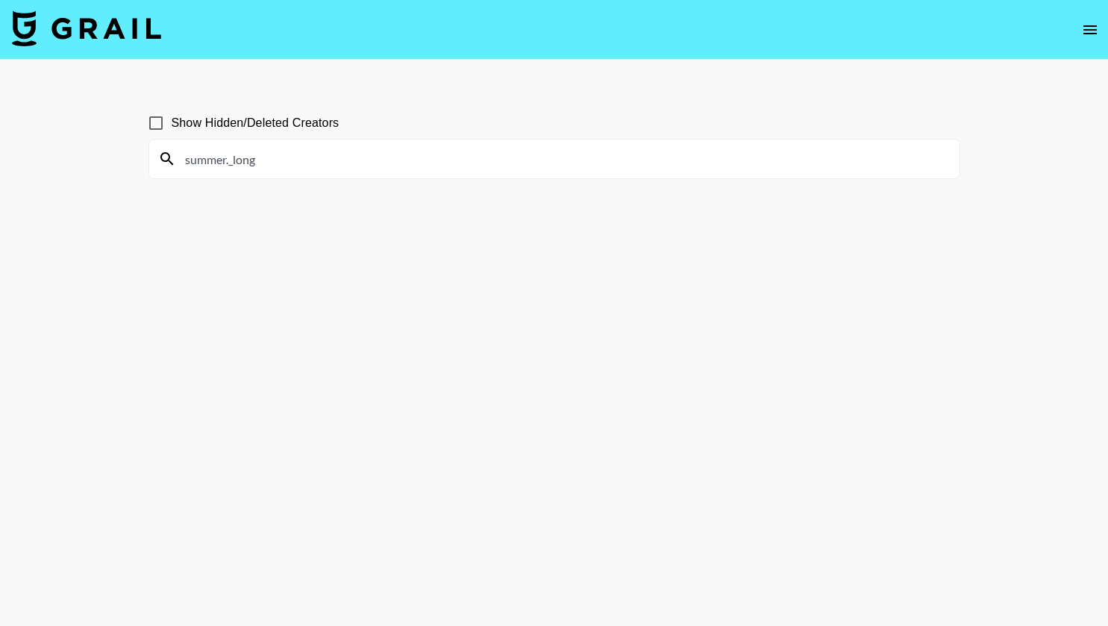
type input "summer._long"
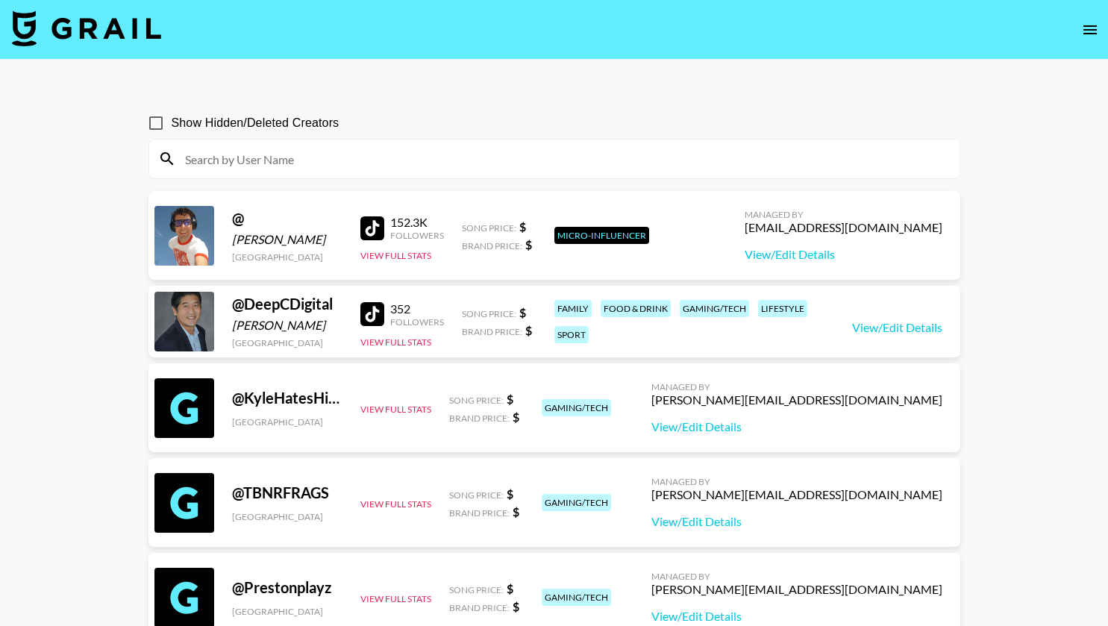
paste input "chloe.maeeee"
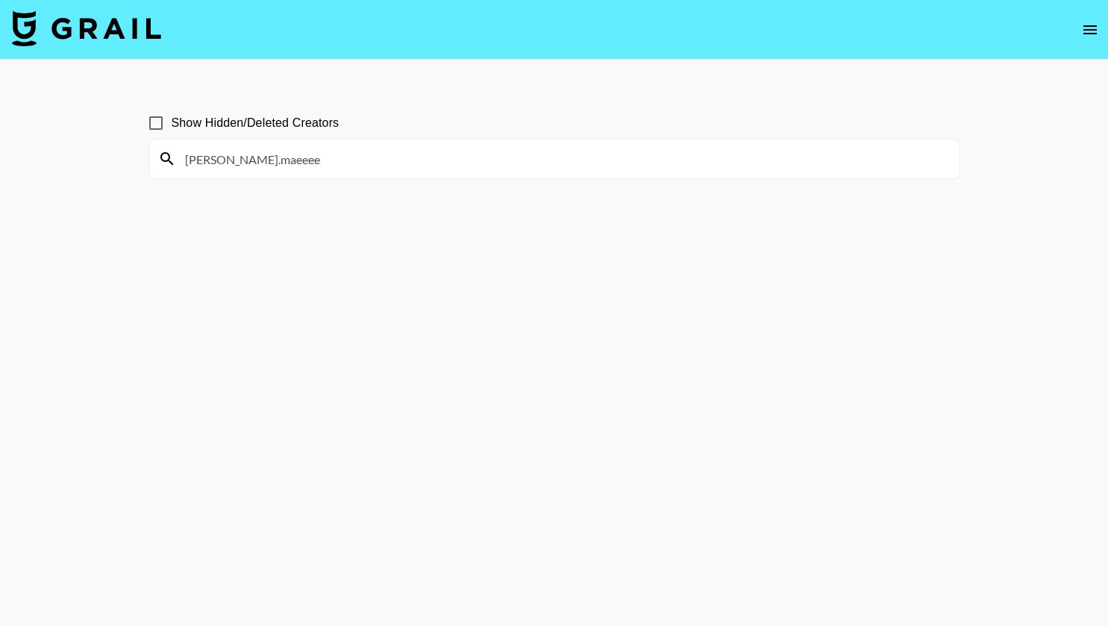
type input "chloe.maeeee"
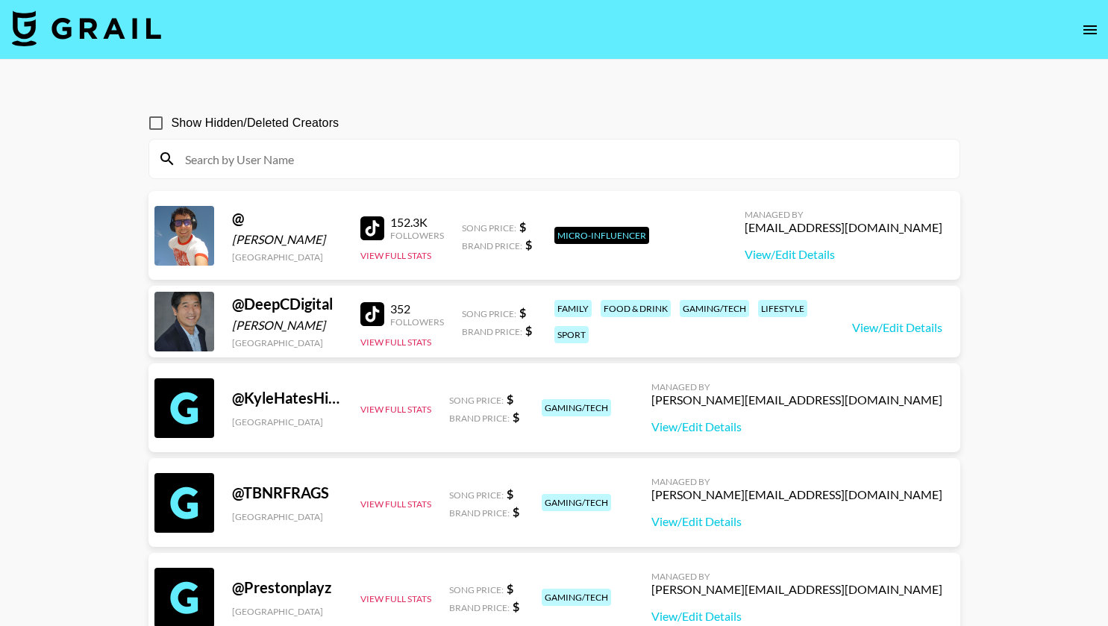
paste input "mya.nicole_"
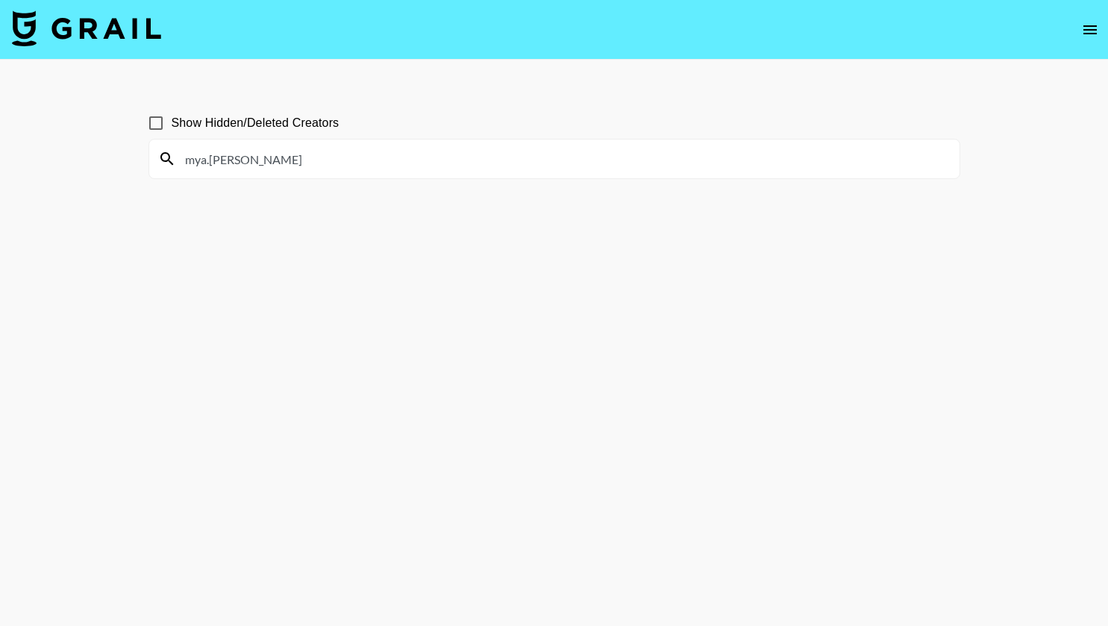
type input "mya.nicole_"
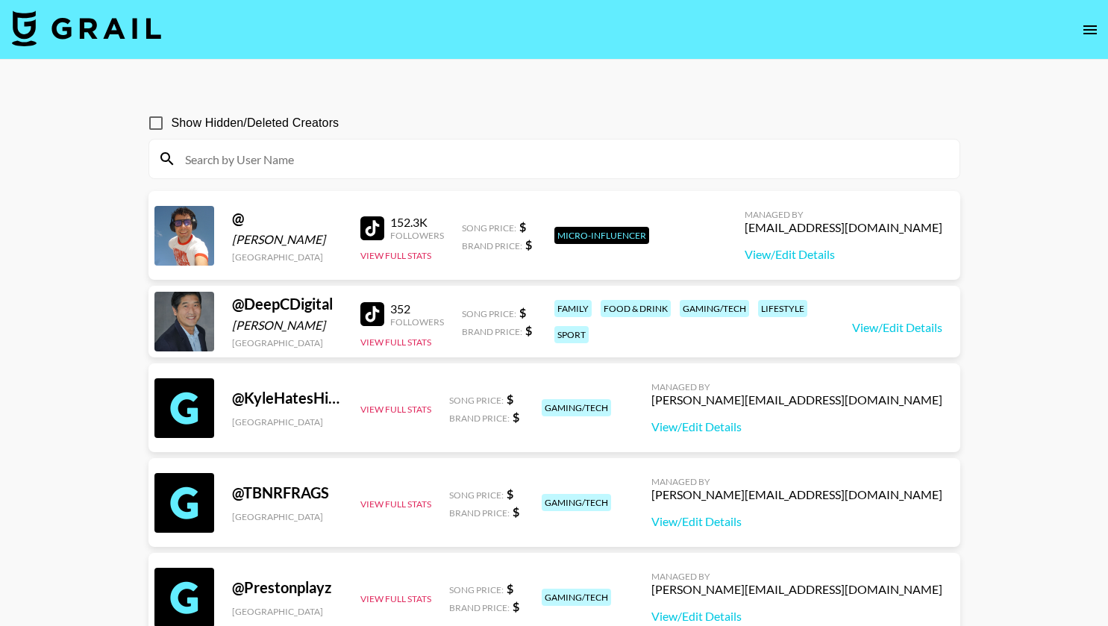
paste input "victoriajaiimes"
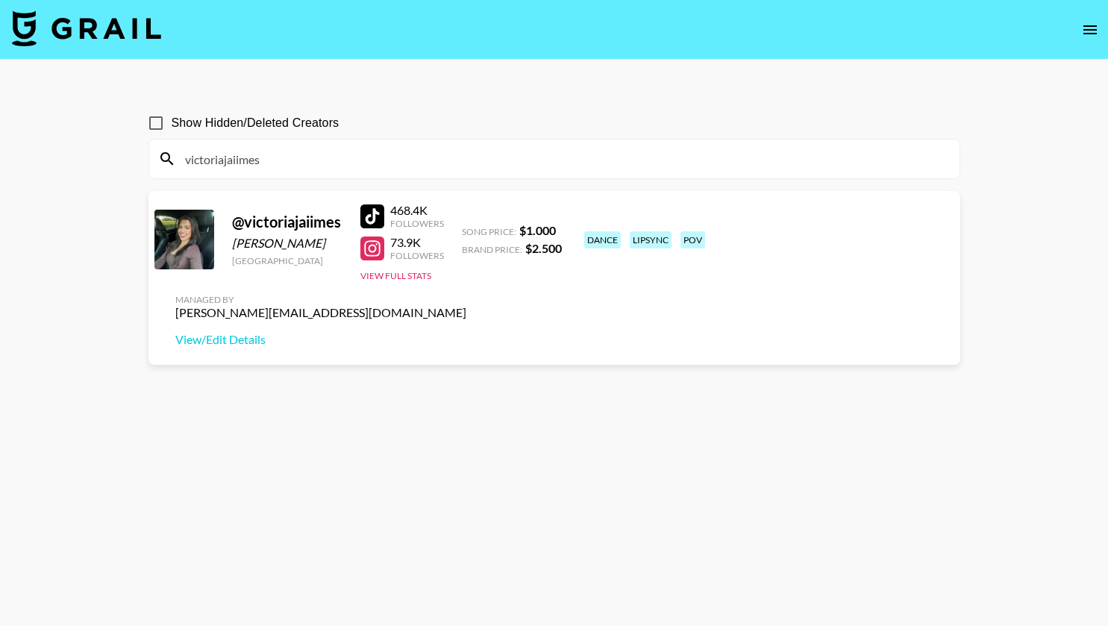
type input "victoriajaiimes"
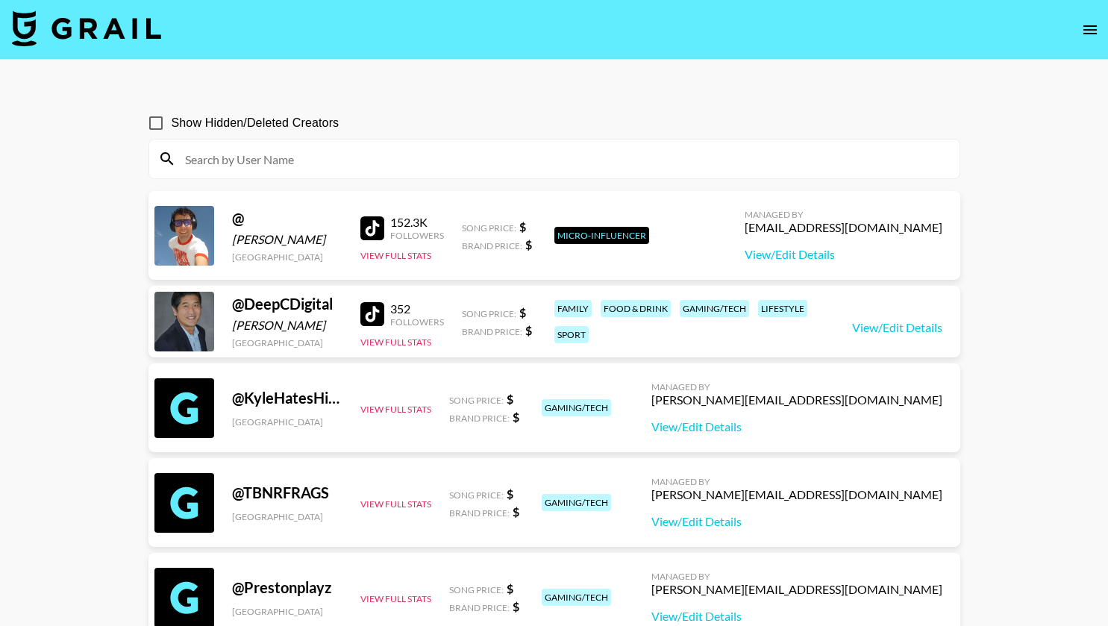
paste input "lightblue_dog41"
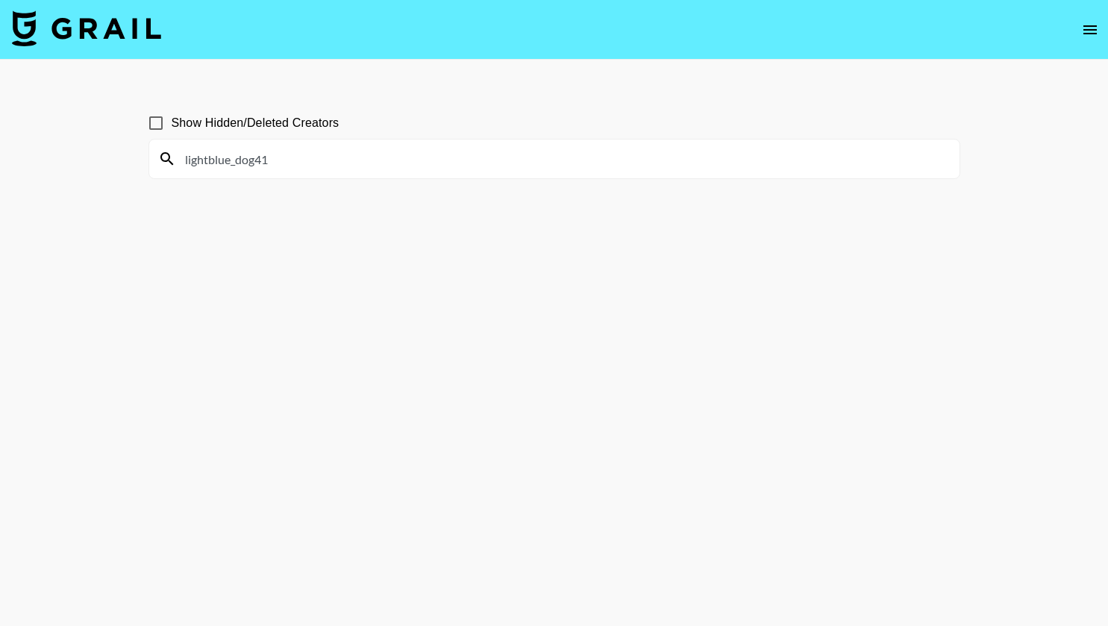
type input "lightblue_dog41"
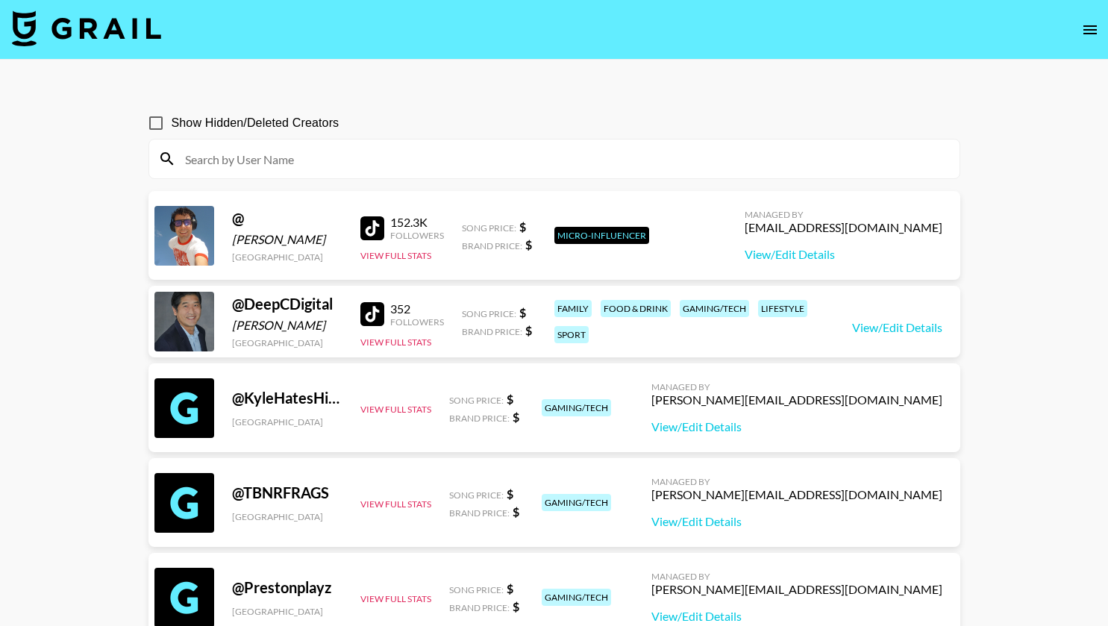
paste input "theskym5"
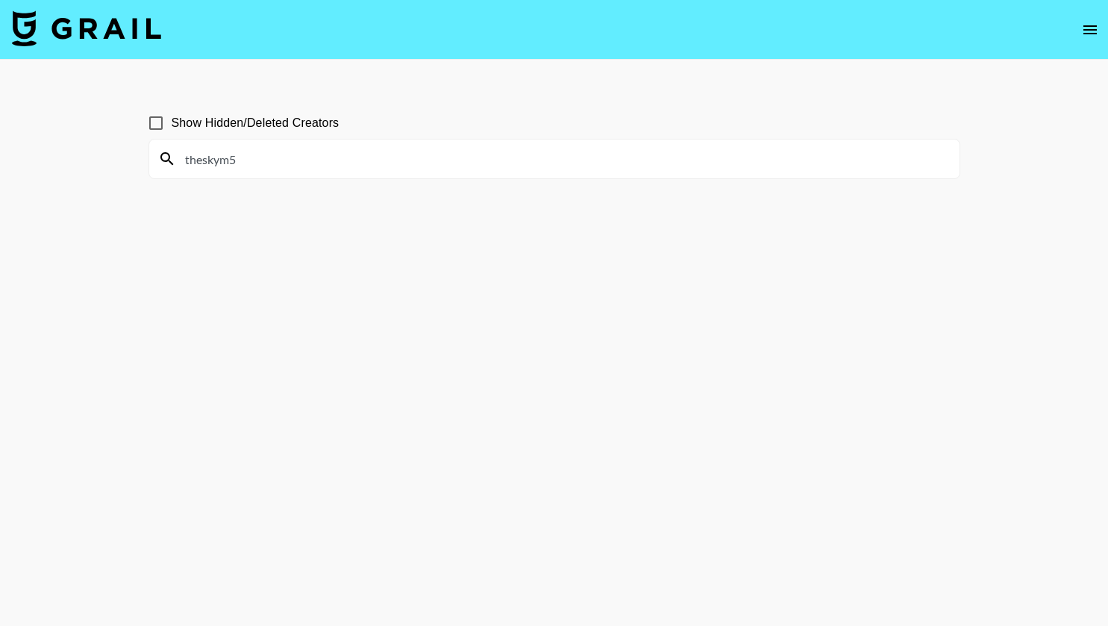
type input "theskym5"
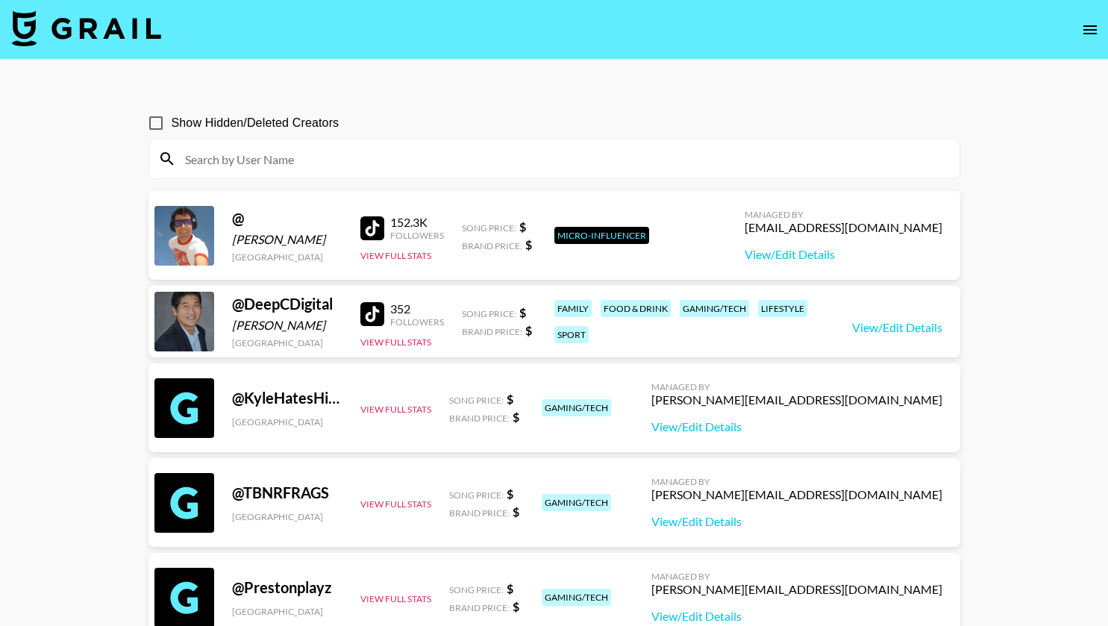
paste input "rowwily"
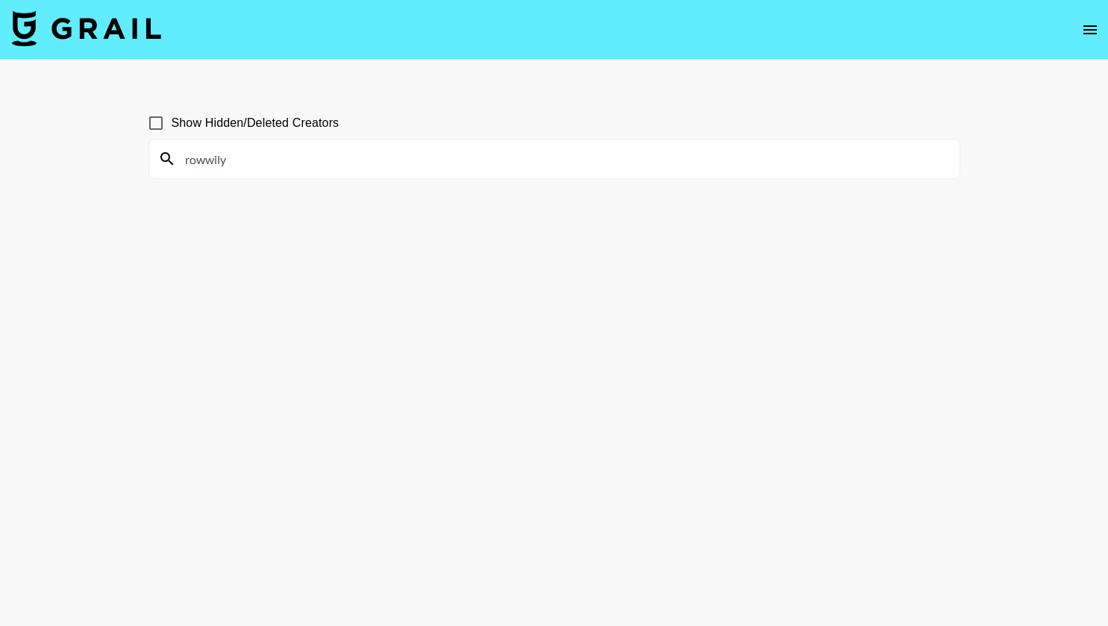
type input "rowwily"
paste input "kamiyaajoness"
type input "kamiyaajoness"
